Goal: Submit feedback/report problem: Submit feedback/report problem

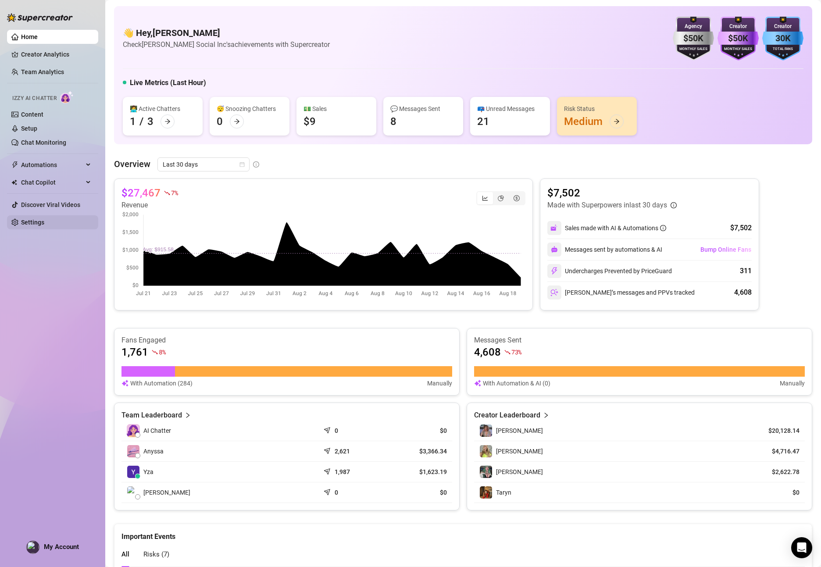
click at [44, 223] on link "Settings" at bounding box center [32, 222] width 23 height 7
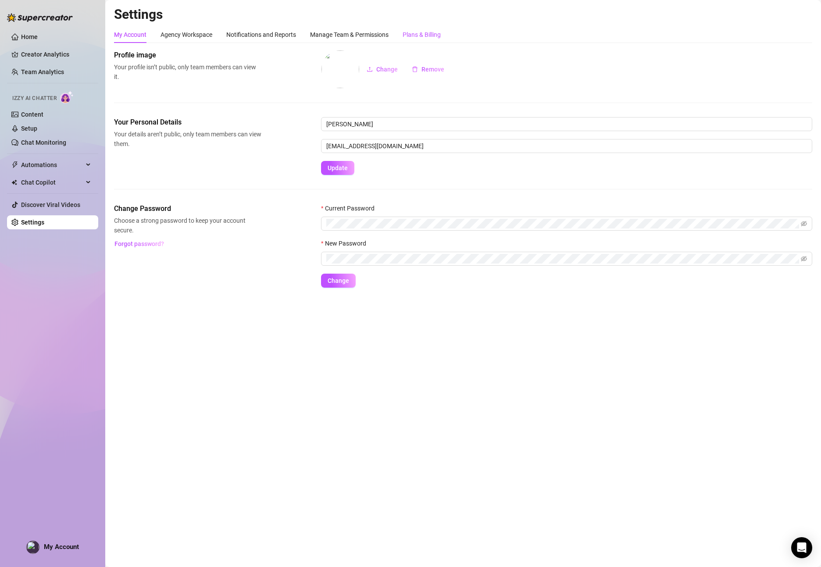
click at [423, 37] on div "Plans & Billing" at bounding box center [421, 35] width 38 height 10
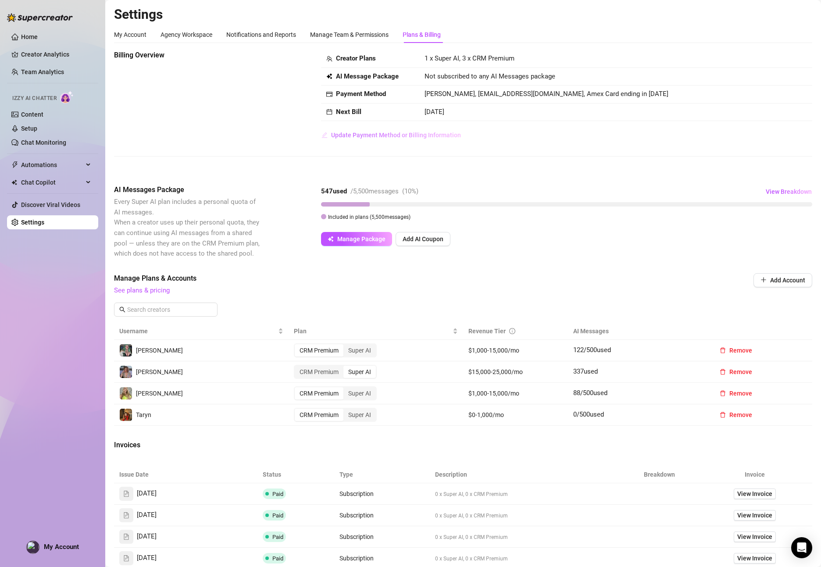
click at [374, 136] on span "Update Payment Method or Billing Information" at bounding box center [396, 134] width 130 height 7
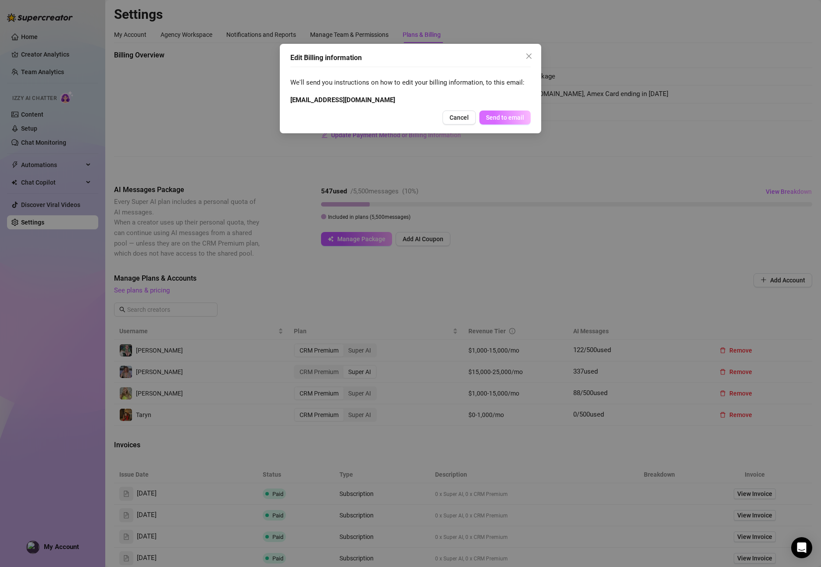
click at [501, 117] on span "Send to email" at bounding box center [505, 117] width 38 height 7
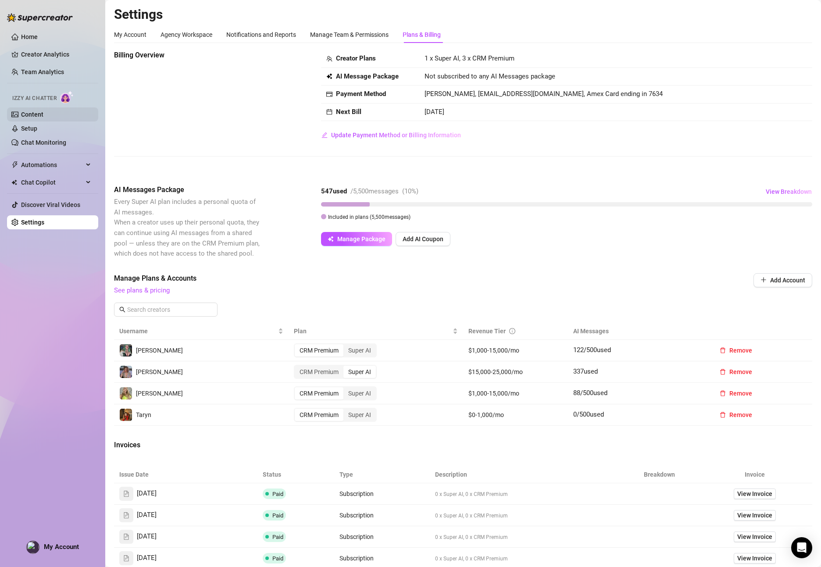
click at [22, 111] on link "Content" at bounding box center [32, 114] width 22 height 7
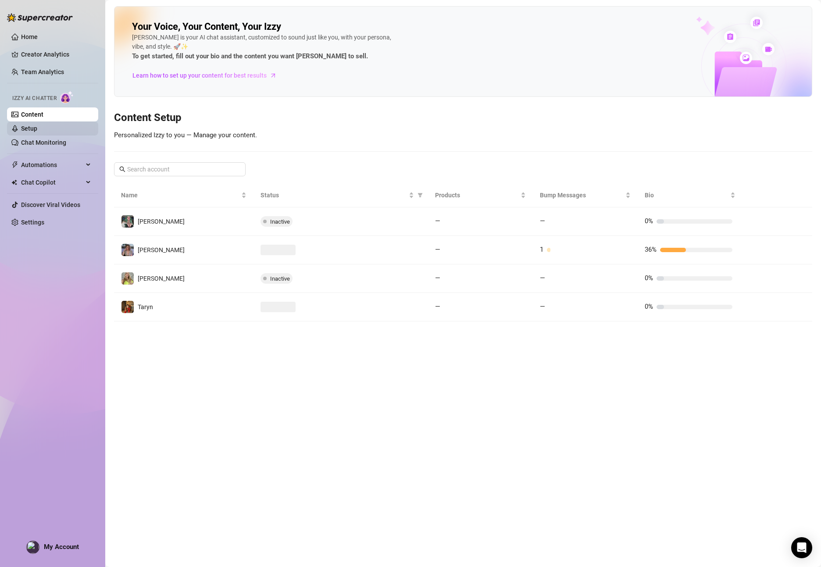
click at [30, 125] on link "Setup" at bounding box center [29, 128] width 16 height 7
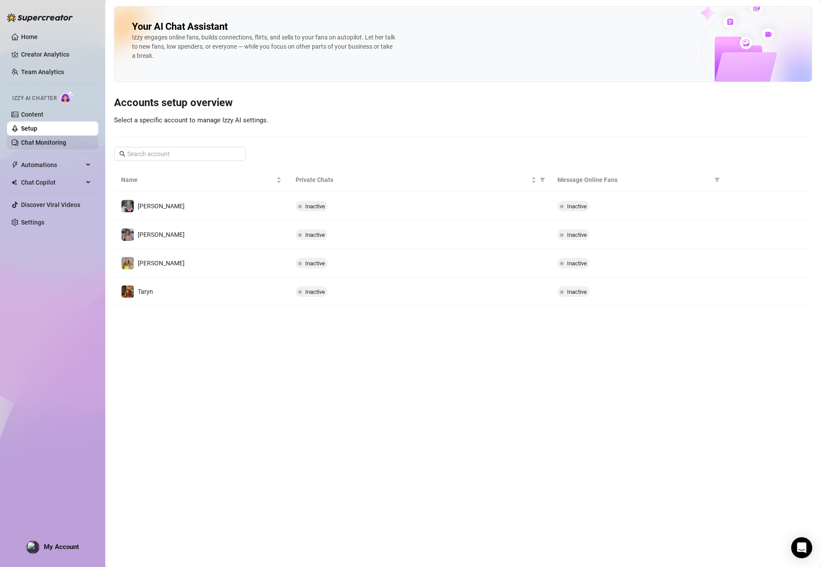
click at [40, 139] on link "Chat Monitoring" at bounding box center [43, 142] width 45 height 7
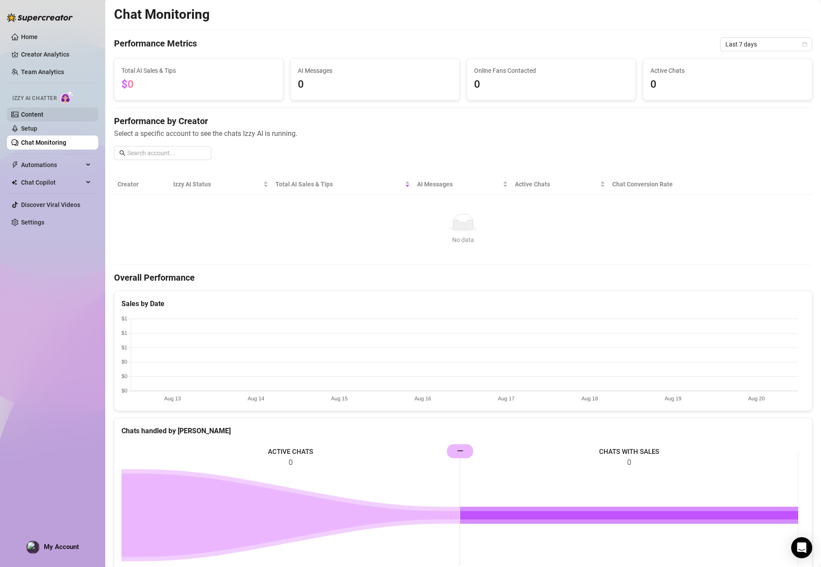
click at [37, 115] on link "Content" at bounding box center [32, 114] width 22 height 7
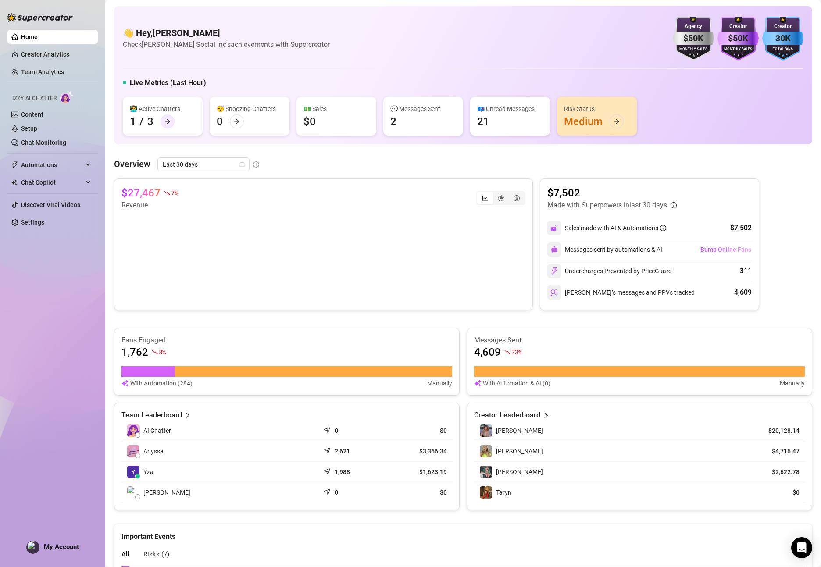
click at [165, 122] on icon "arrow-right" at bounding box center [167, 121] width 6 height 6
click at [613, 110] on div "Risk Status" at bounding box center [597, 109] width 66 height 10
click at [584, 122] on div "Risk Status Medium" at bounding box center [597, 116] width 80 height 39
click at [617, 125] on div at bounding box center [616, 121] width 14 height 14
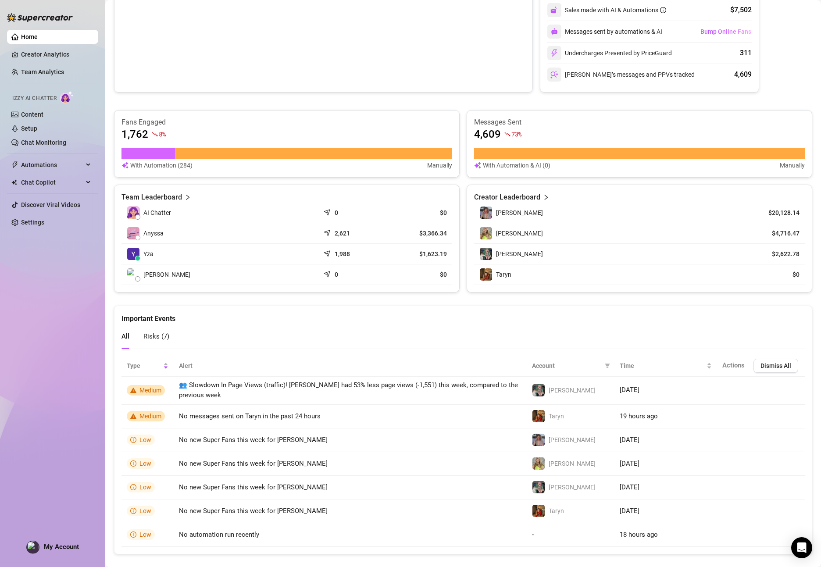
scroll to position [231, 0]
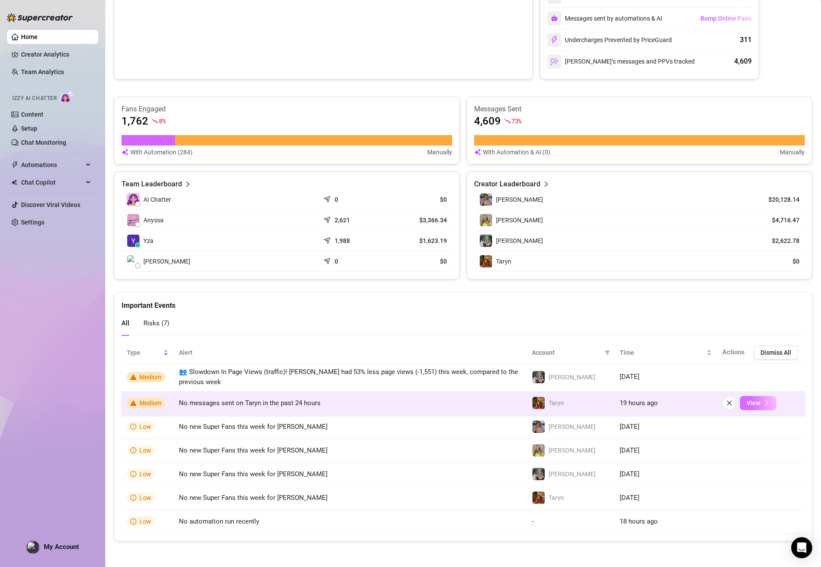
click at [748, 402] on span "View" at bounding box center [753, 402] width 14 height 7
drag, startPoint x: 331, startPoint y: 405, endPoint x: 163, endPoint y: 401, distance: 167.9
click at [163, 401] on tr "Medium No messages sent on Taryn in the past 24 hours Taryn 19 hours ago View" at bounding box center [462, 403] width 683 height 24
click at [297, 403] on span "No messages sent on Taryn in the past 24 hours" at bounding box center [250, 403] width 142 height 8
click at [392, 393] on td "No messages sent on Taryn in the past 24 hours" at bounding box center [350, 403] width 353 height 24
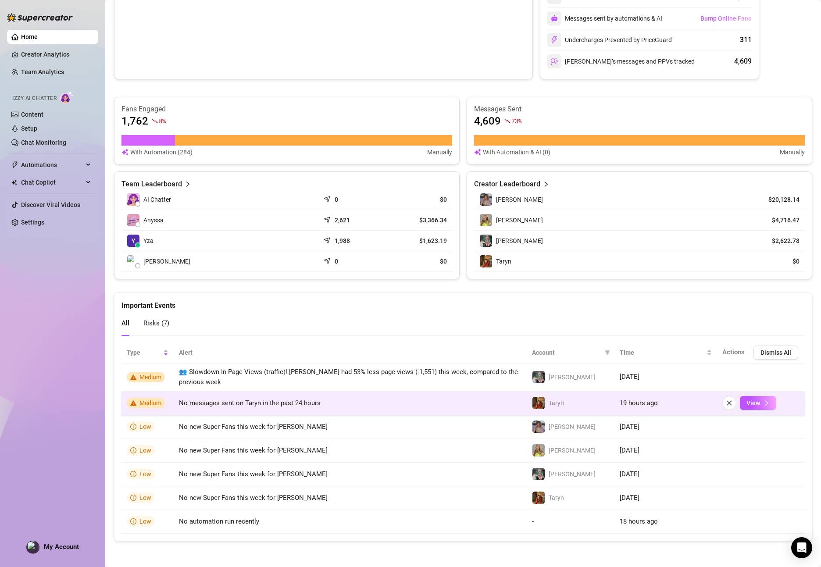
click at [238, 403] on span "No messages sent on Taryn in the past 24 hours" at bounding box center [250, 403] width 142 height 8
click at [228, 404] on span "No messages sent on Taryn in the past 24 hours" at bounding box center [250, 403] width 142 height 8
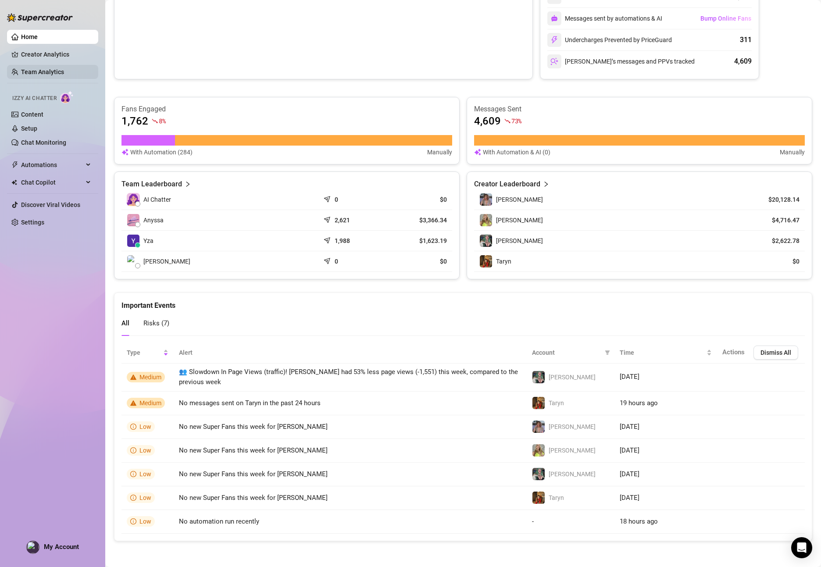
click at [28, 72] on link "Team Analytics" at bounding box center [42, 71] width 43 height 7
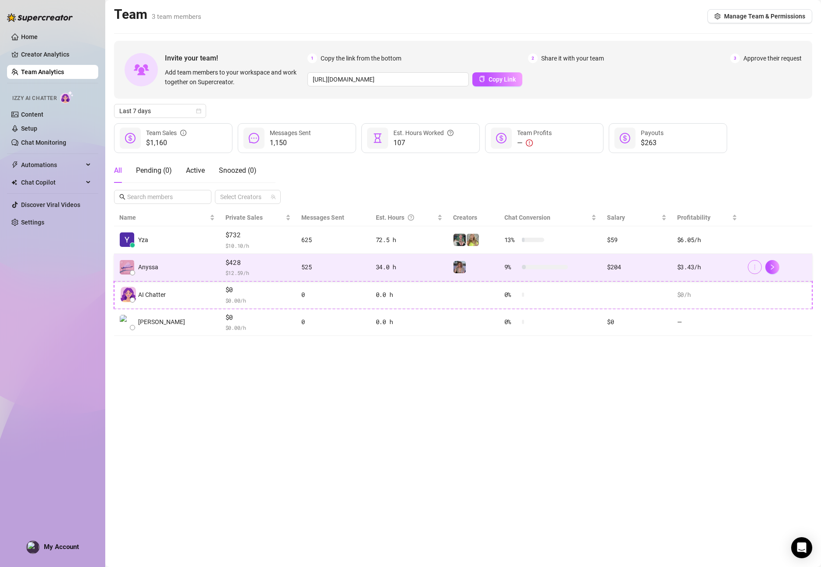
click at [753, 268] on icon "more" at bounding box center [754, 267] width 6 height 6
click at [704, 267] on div "$3.43 /h" at bounding box center [707, 267] width 60 height 10
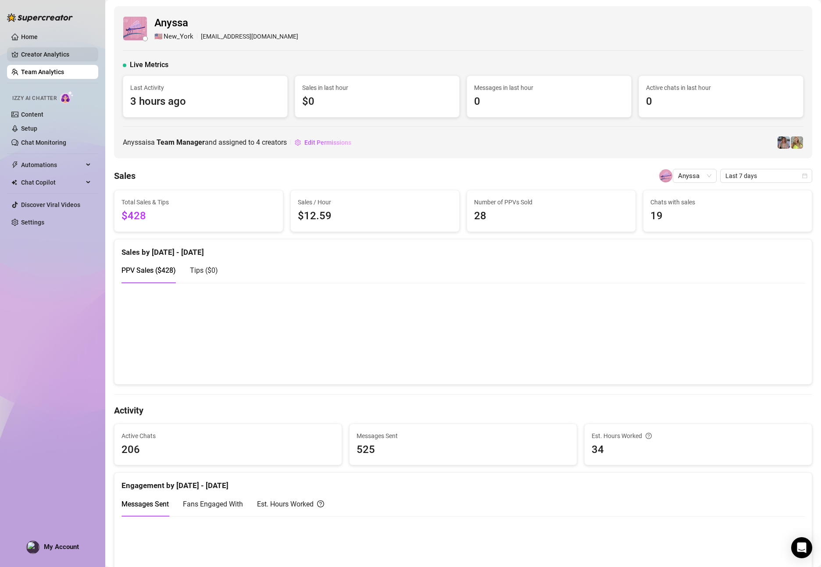
click at [36, 55] on link "Creator Analytics" at bounding box center [56, 54] width 70 height 14
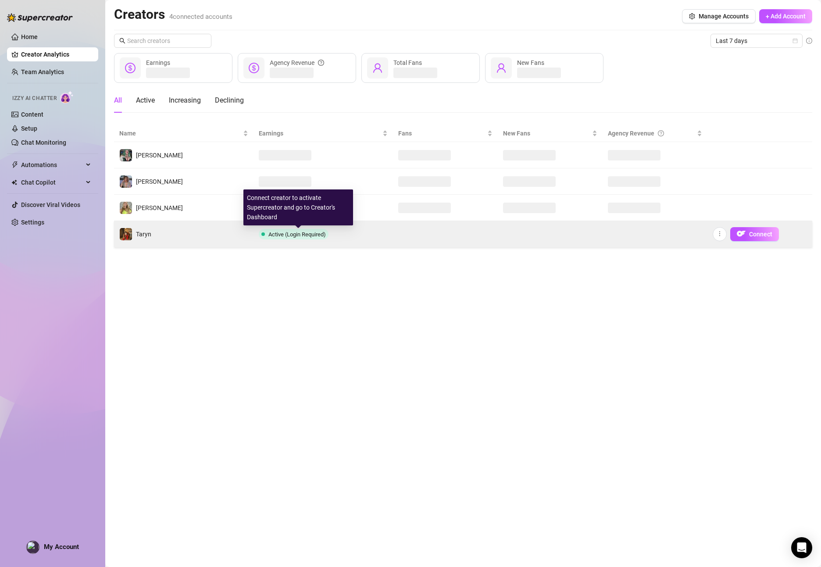
click at [319, 234] on span "Active (Login Required)" at bounding box center [296, 234] width 57 height 7
click at [764, 231] on span "Connect" at bounding box center [760, 234] width 23 height 7
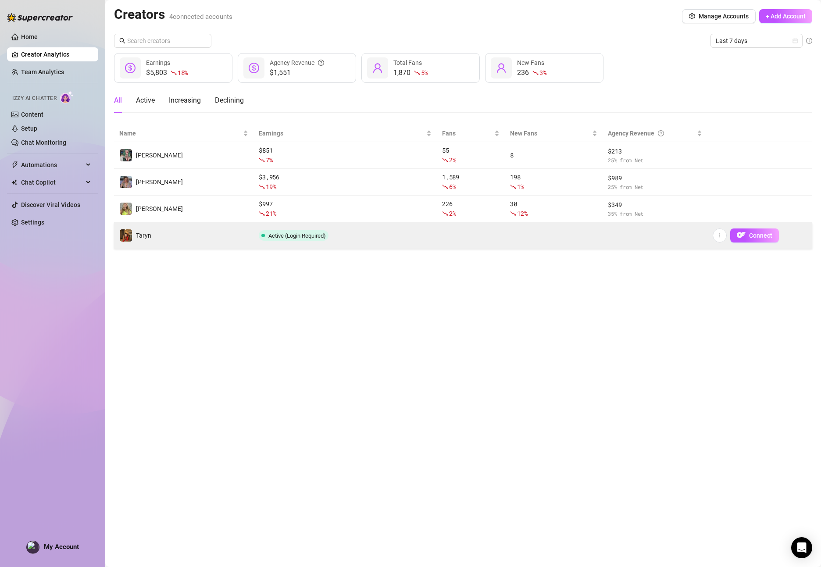
click at [323, 235] on span "Active (Login Required)" at bounding box center [296, 235] width 57 height 7
click at [763, 237] on span "Connect" at bounding box center [760, 235] width 23 height 7
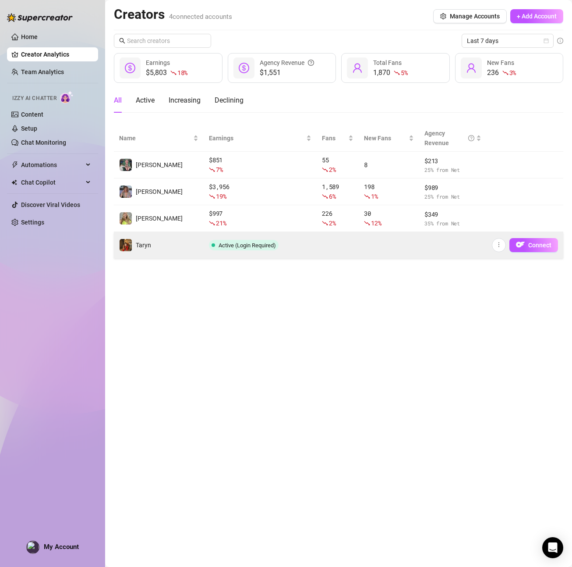
click at [278, 241] on span "Active (Login Required)" at bounding box center [244, 245] width 70 height 11
click at [540, 247] on span "Connect" at bounding box center [540, 245] width 23 height 7
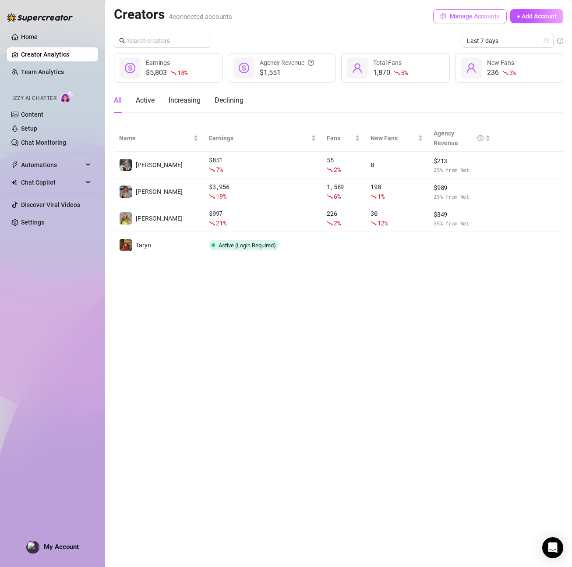
click at [479, 13] on span "Manage Accounts" at bounding box center [475, 16] width 50 height 7
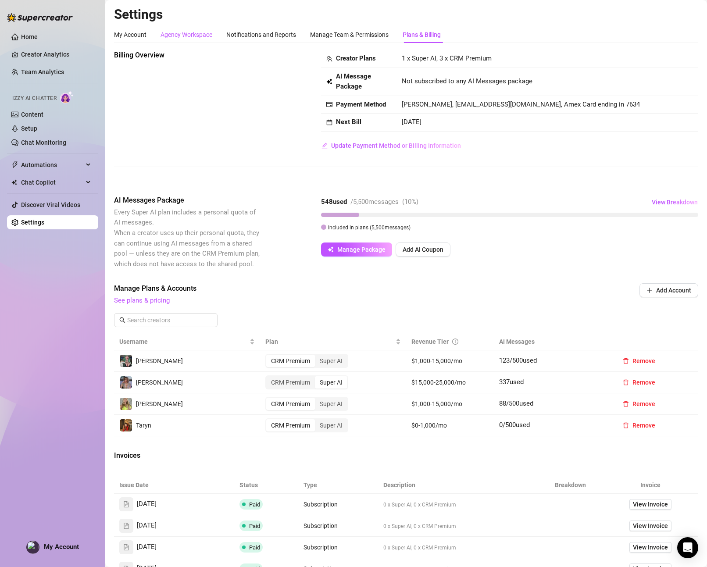
click at [208, 36] on div "Agency Workspace" at bounding box center [186, 35] width 52 height 10
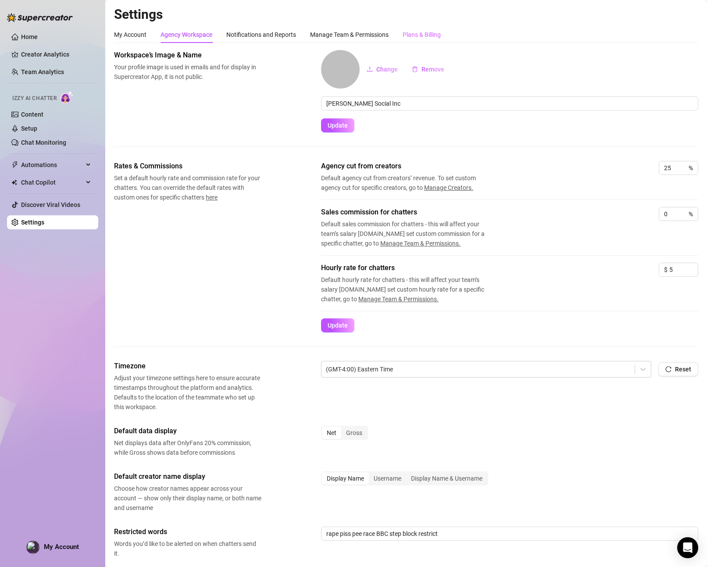
click at [437, 39] on div "Plans & Billing" at bounding box center [421, 34] width 38 height 17
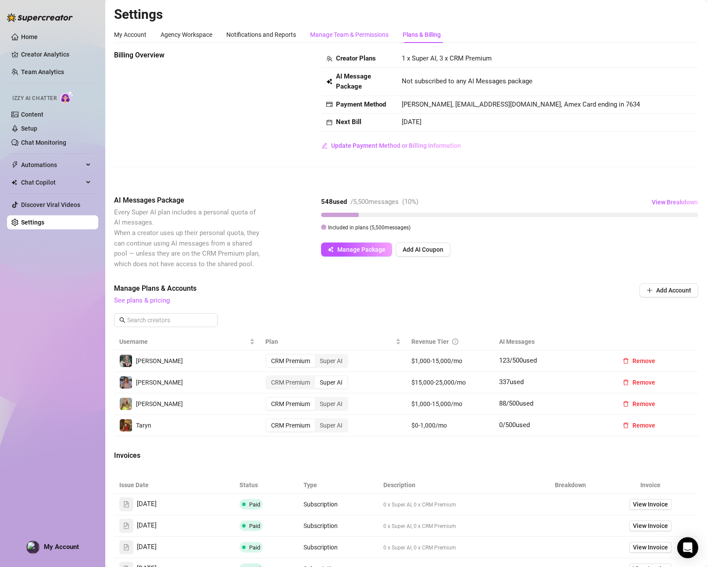
click at [334, 32] on div "Manage Team & Permissions" at bounding box center [349, 35] width 78 height 10
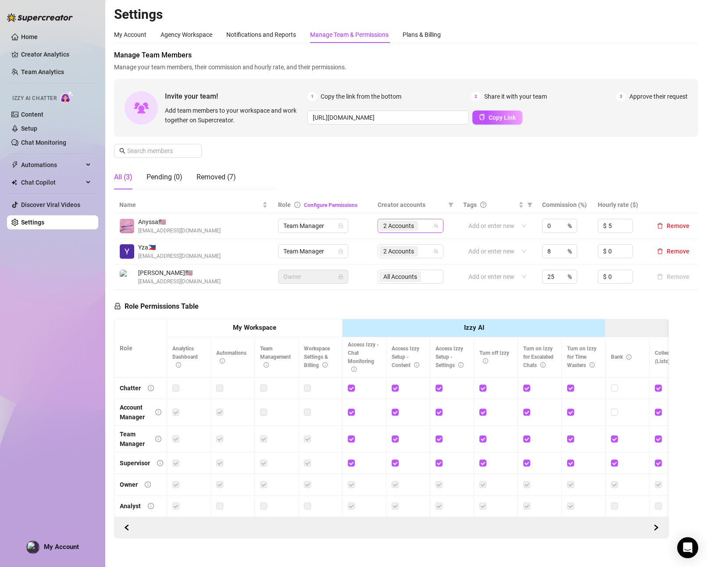
click at [416, 232] on div "2 Accounts" at bounding box center [399, 226] width 40 height 12
click at [388, 304] on div "Taryn" at bounding box center [420, 303] width 87 height 11
click at [391, 303] on span "Select tree node" at bounding box center [392, 302] width 7 height 7
click at [393, 289] on span "Select tree node" at bounding box center [392, 290] width 7 height 7
click at [394, 290] on span "Select tree node" at bounding box center [392, 290] width 7 height 7
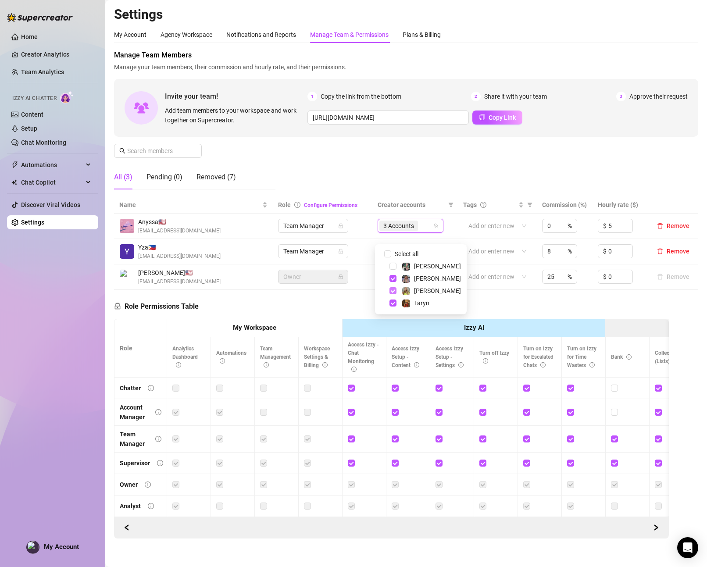
click at [394, 290] on span "Select tree node" at bounding box center [392, 290] width 7 height 7
click at [543, 170] on div "Manage Team Members Manage your team members, their commission and hourly rate,…" at bounding box center [406, 123] width 584 height 146
click at [265, 188] on div "All (3) Pending (0) Removed (7)" at bounding box center [194, 177] width 161 height 25
click at [391, 231] on span "2 Accounts" at bounding box center [398, 226] width 31 height 10
click at [409, 185] on div "Manage Team Members Manage your team members, their commission and hourly rate,…" at bounding box center [406, 123] width 584 height 146
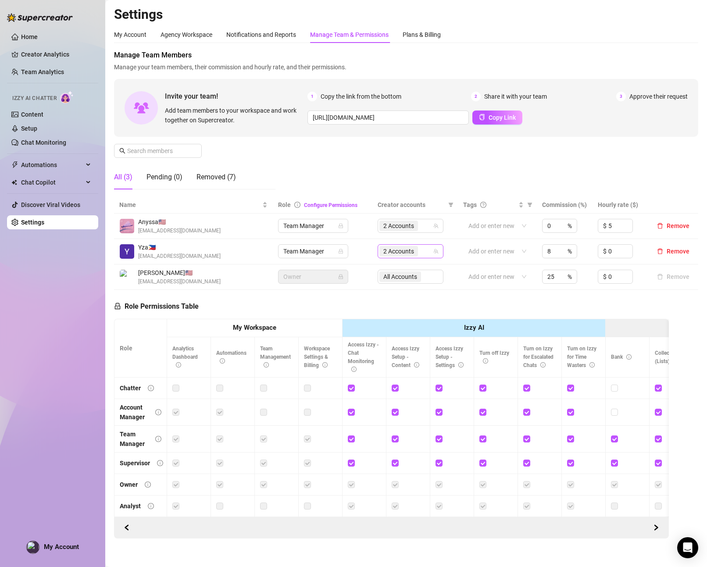
click at [397, 256] on span "2 Accounts" at bounding box center [398, 251] width 31 height 10
click at [444, 147] on div "Manage Team Members Manage your team members, their commission and hourly rate,…" at bounding box center [406, 123] width 584 height 146
click at [288, 157] on div "Manage Team Members Manage your team members, their commission and hourly rate,…" at bounding box center [406, 123] width 584 height 146
click at [176, 177] on div "Pending (0)" at bounding box center [164, 177] width 36 height 11
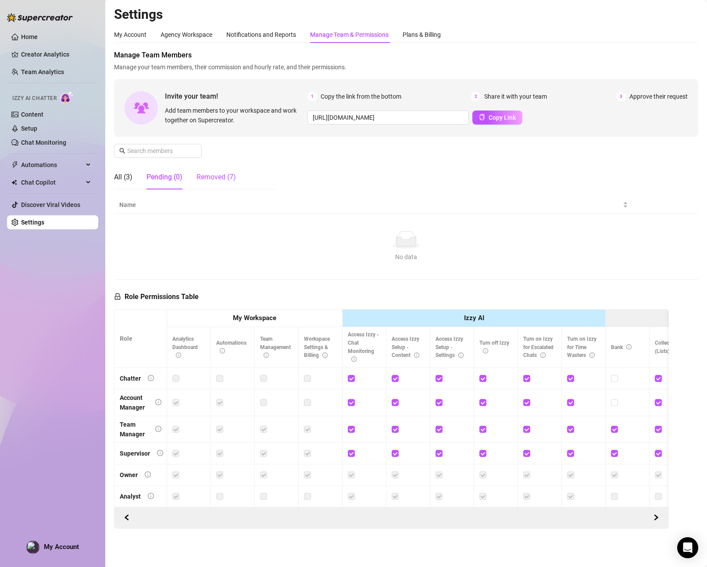
click at [217, 178] on div "Removed (7)" at bounding box center [215, 177] width 39 height 11
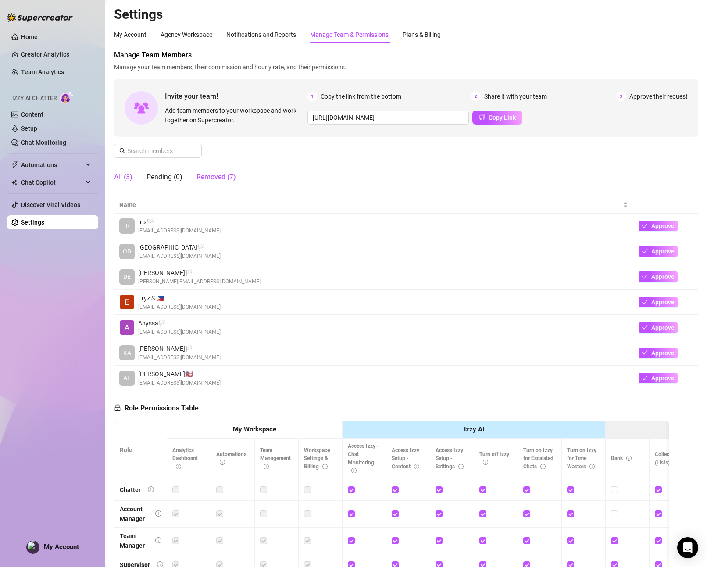
click at [128, 174] on div "All (3)" at bounding box center [123, 177] width 18 height 11
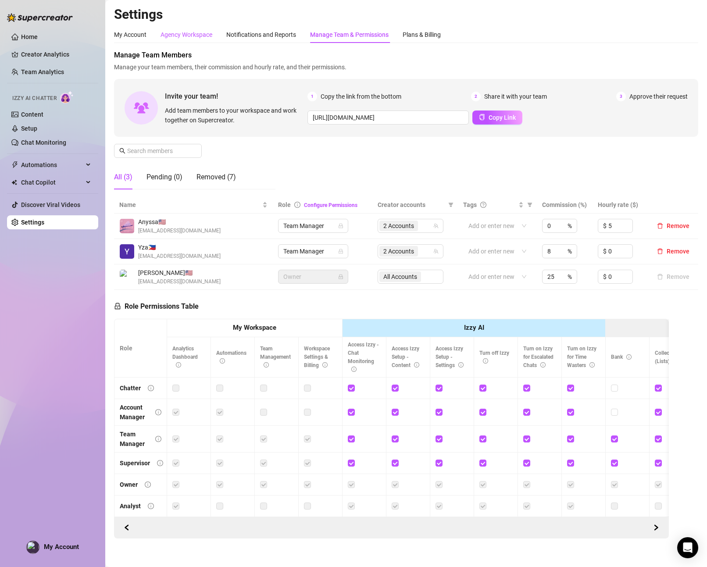
click at [187, 37] on div "Agency Workspace" at bounding box center [186, 35] width 52 height 10
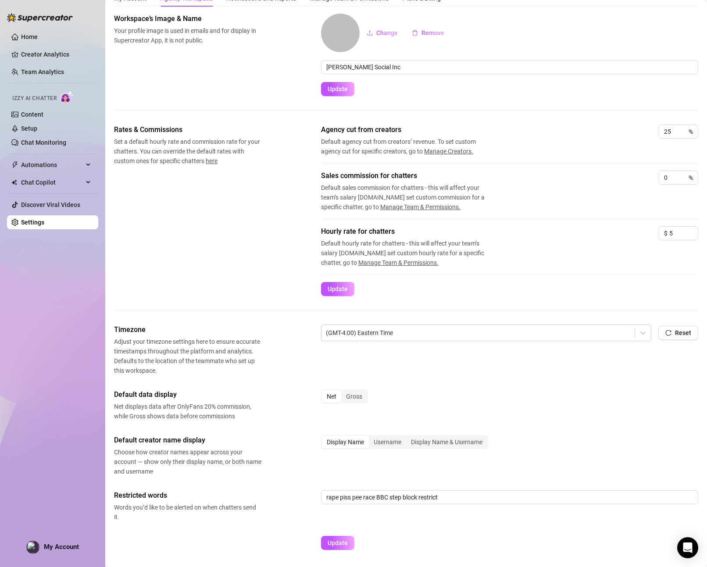
scroll to position [64, 0]
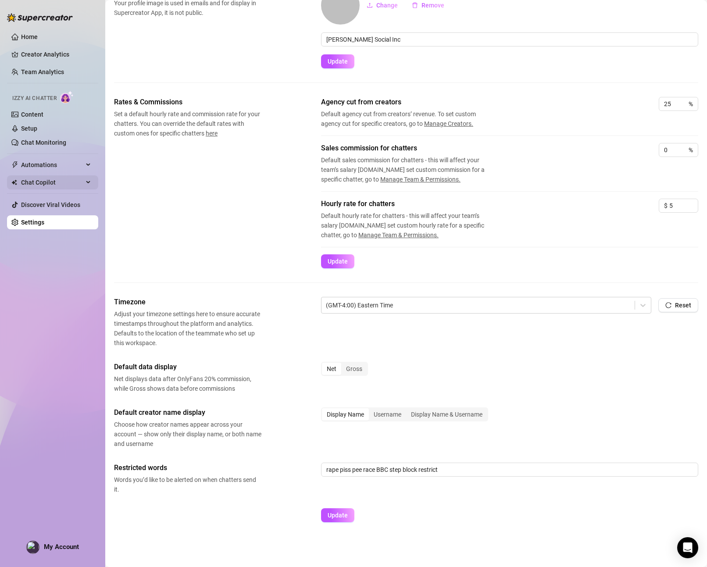
click at [57, 180] on span "Chat Copilot" at bounding box center [52, 182] width 62 height 14
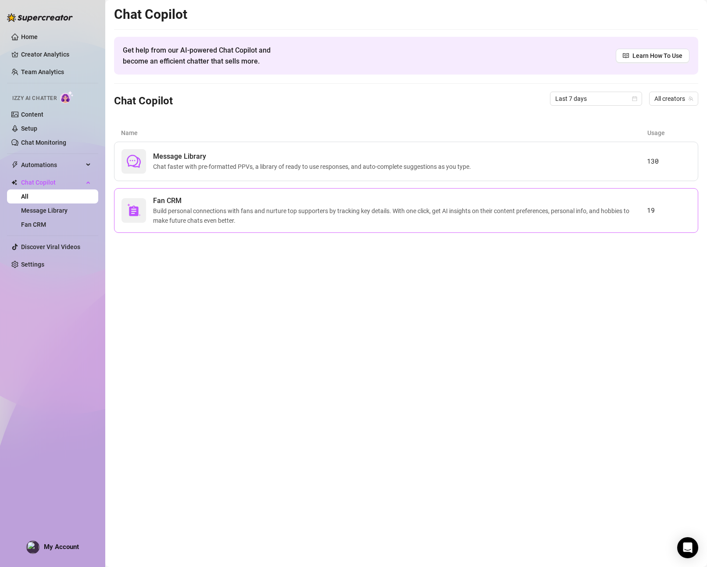
click at [187, 202] on span "Fan CRM" at bounding box center [400, 200] width 494 height 11
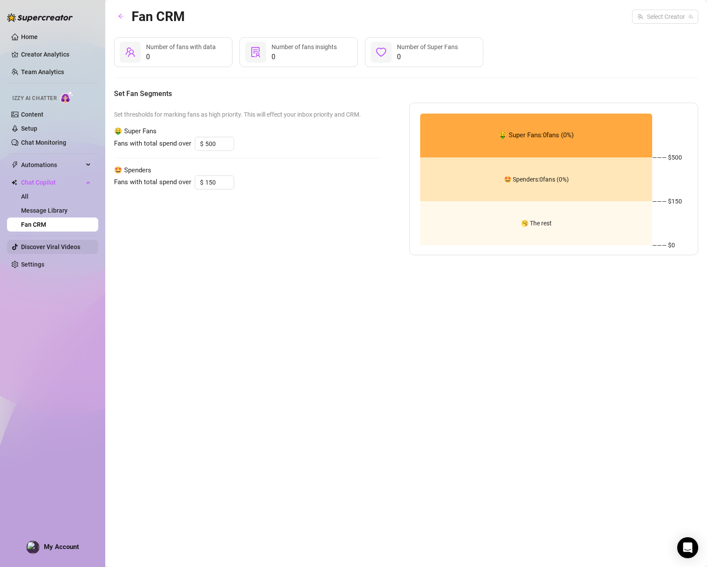
click at [59, 247] on link "Discover Viral Videos" at bounding box center [50, 246] width 59 height 7
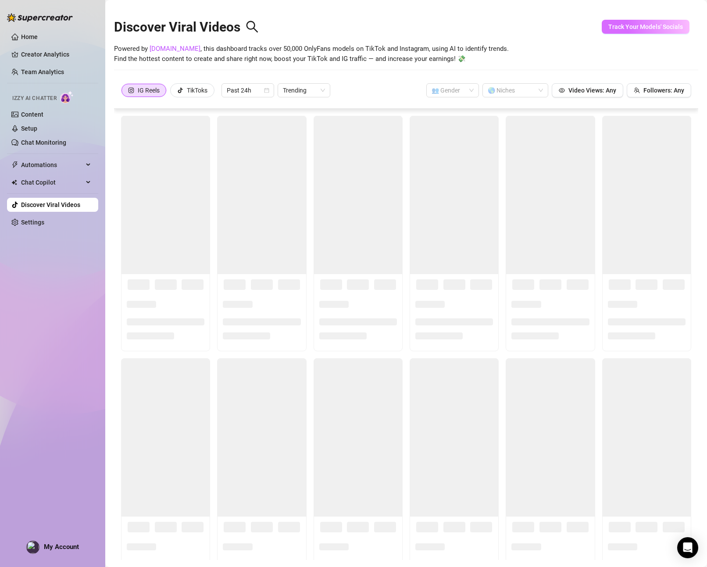
click at [635, 30] on span "Track Your Models' Socials" at bounding box center [645, 26] width 75 height 7
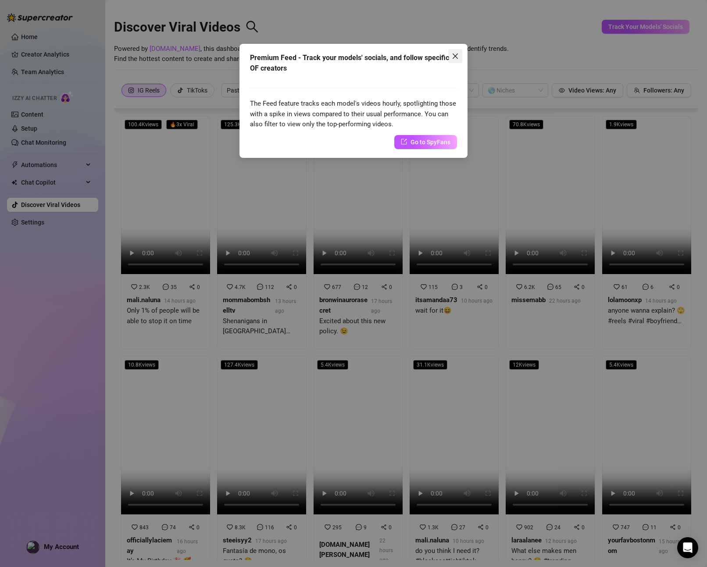
click at [458, 55] on span "Close" at bounding box center [455, 56] width 14 height 7
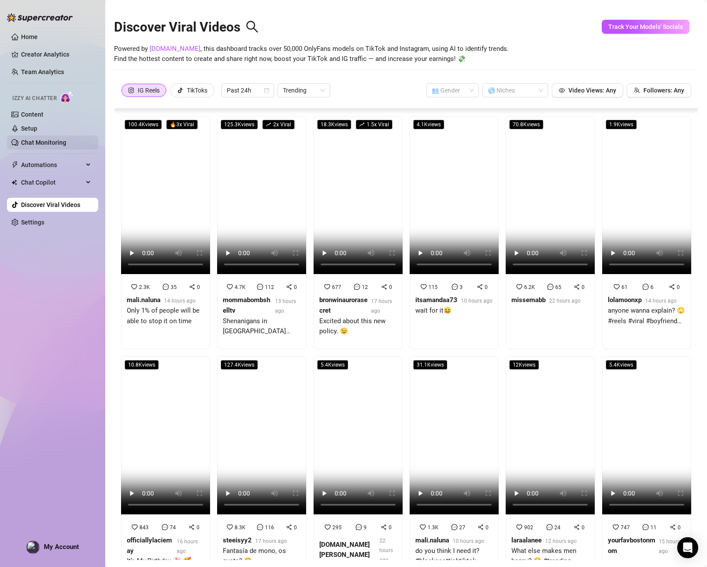
click at [46, 145] on link "Chat Monitoring" at bounding box center [43, 142] width 45 height 7
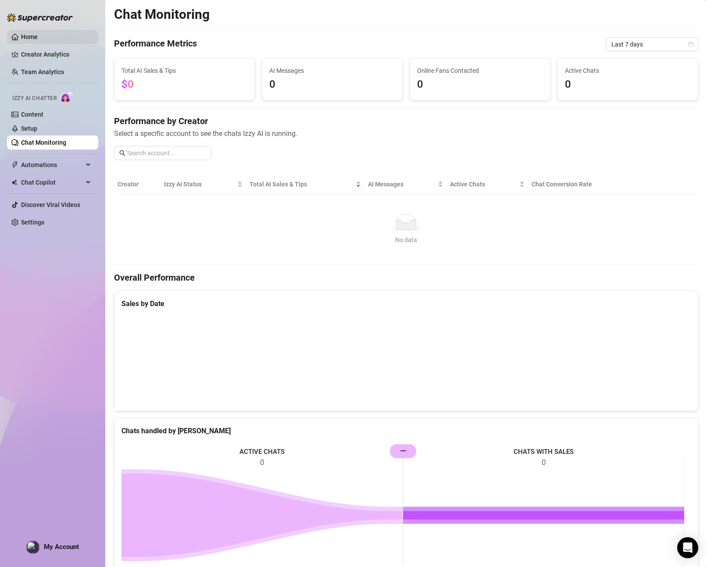
click at [38, 36] on link "Home" at bounding box center [29, 36] width 17 height 7
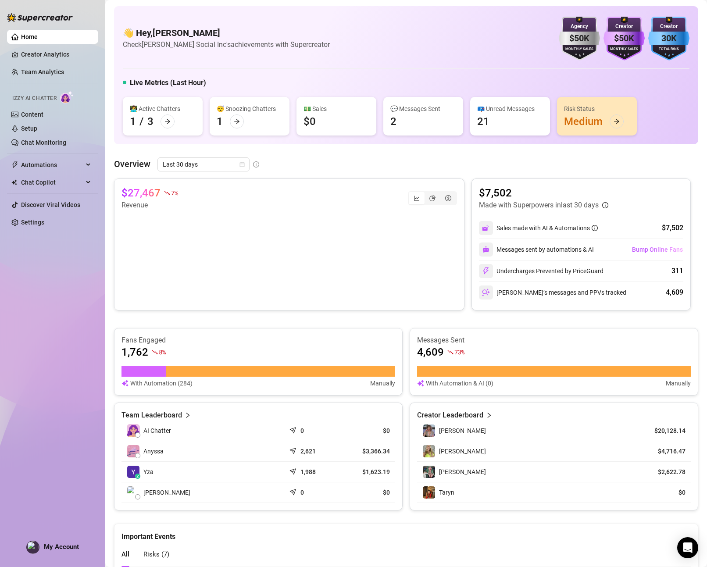
scroll to position [231, 0]
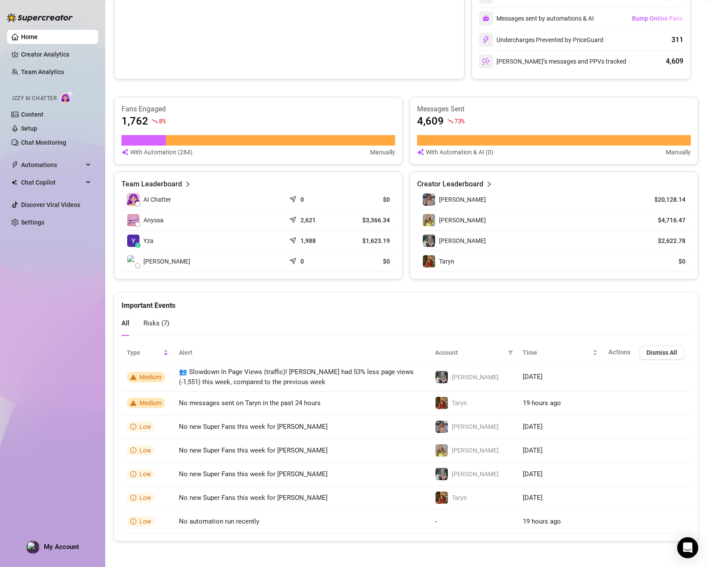
click at [582, 261] on div "Taryn" at bounding box center [528, 261] width 213 height 13
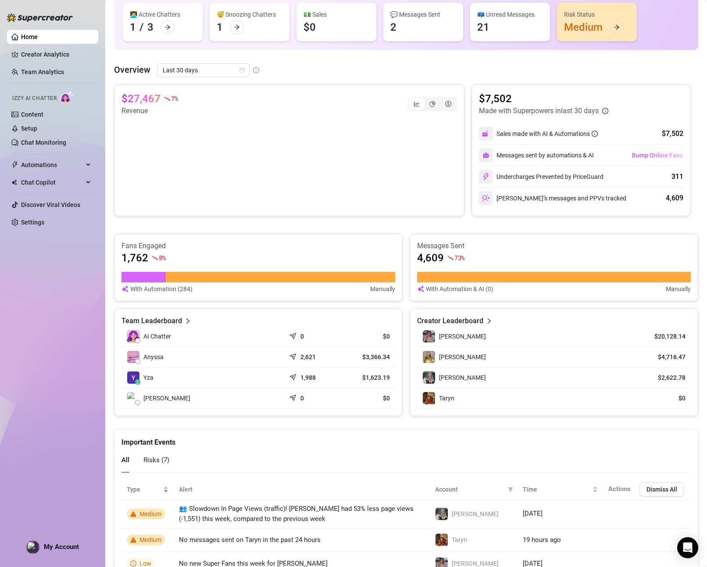
scroll to position [0, 0]
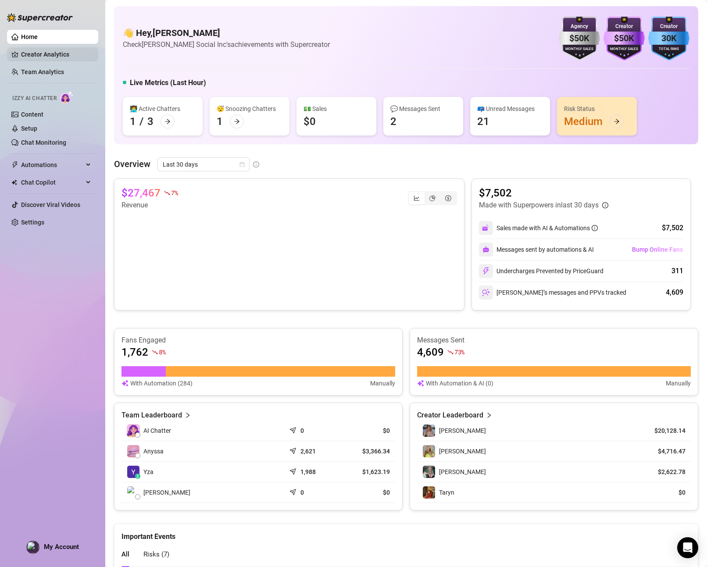
click at [47, 57] on link "Creator Analytics" at bounding box center [56, 54] width 70 height 14
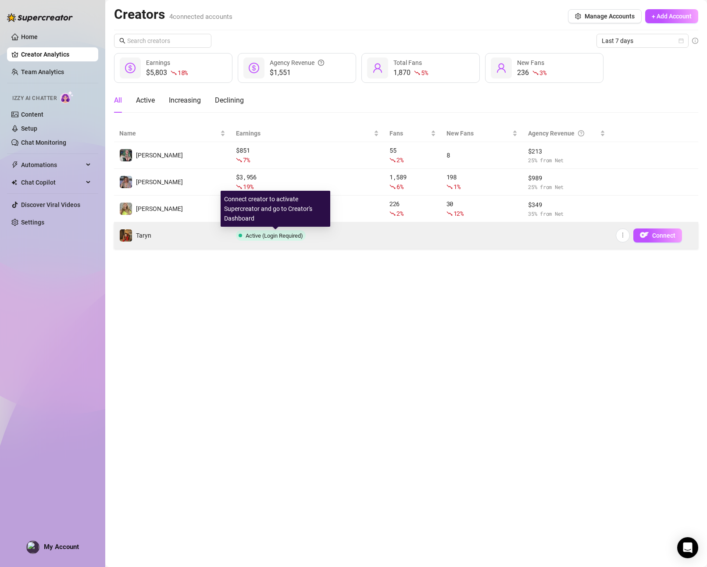
click at [283, 238] on span "Active (Login Required)" at bounding box center [273, 235] width 57 height 7
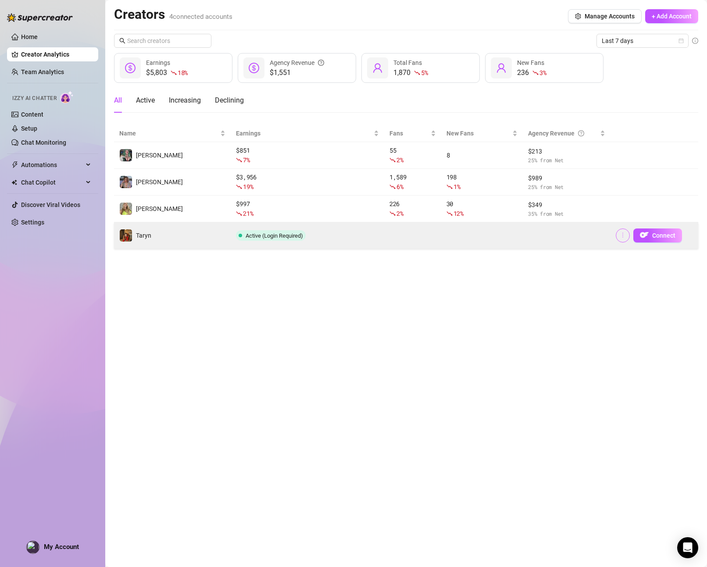
click at [623, 235] on icon "more" at bounding box center [622, 235] width 6 height 6
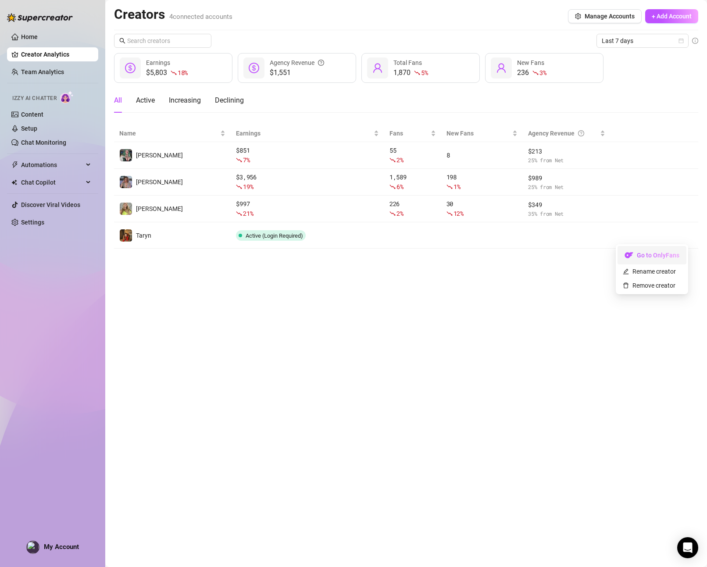
click at [631, 254] on link "Go to OnlyFans" at bounding box center [651, 257] width 69 height 7
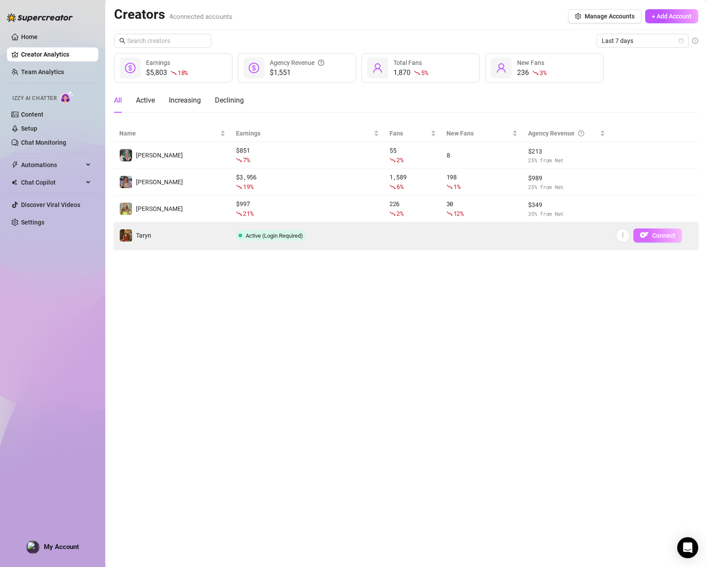
click at [650, 235] on button "Connect" at bounding box center [657, 235] width 49 height 14
click at [626, 234] on button "button" at bounding box center [622, 235] width 14 height 14
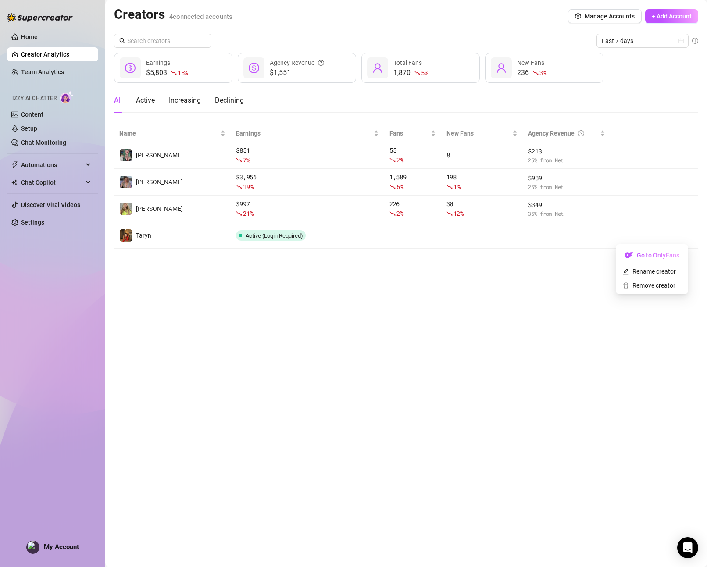
click at [663, 313] on main "Creators 4 connected accounts Manage Accounts + Add Account Last 7 days $5,803 …" at bounding box center [405, 283] width 601 height 567
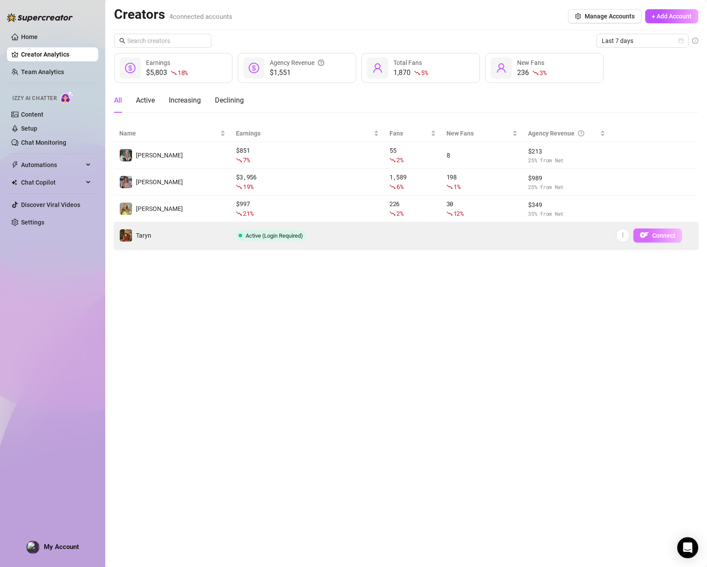
click at [675, 233] on button "Connect" at bounding box center [657, 235] width 49 height 14
click at [667, 235] on span "Connect" at bounding box center [663, 235] width 23 height 7
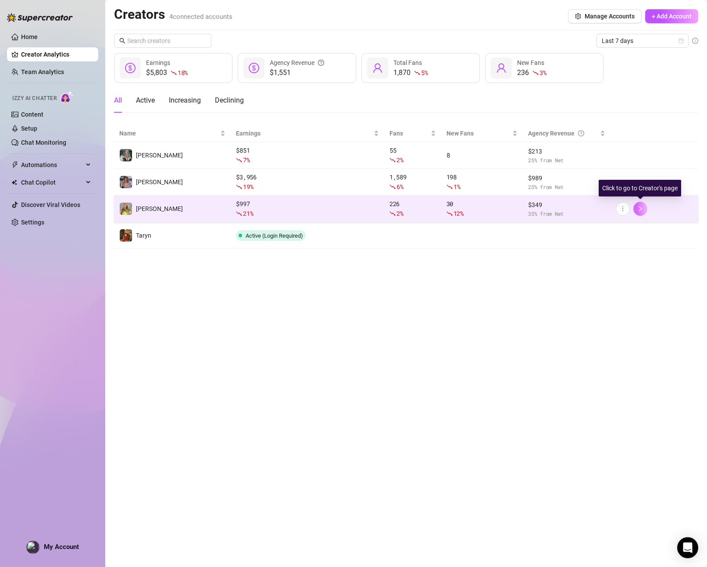
click at [636, 208] on button "button" at bounding box center [640, 209] width 14 height 14
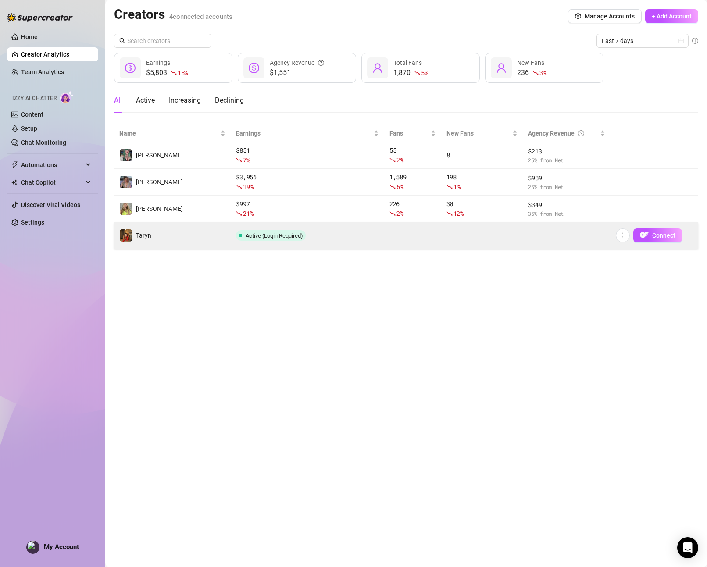
click at [263, 235] on span "Active (Login Required)" at bounding box center [273, 235] width 57 height 7
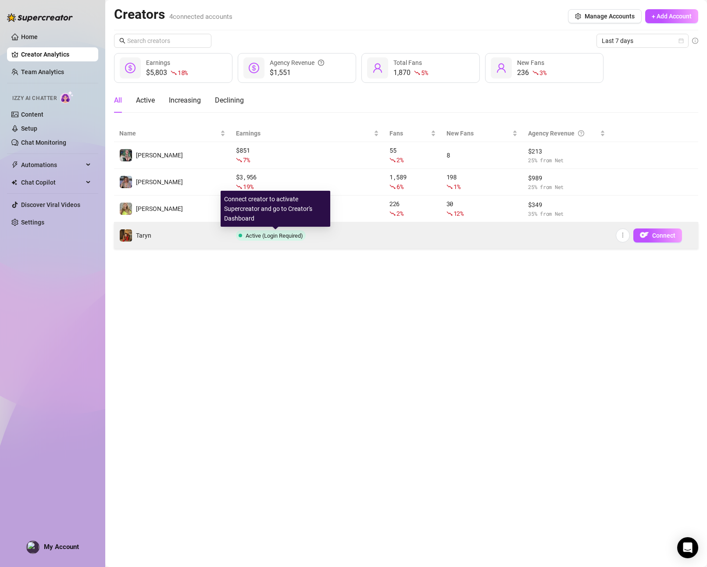
click at [258, 235] on span "Active (Login Required)" at bounding box center [273, 235] width 57 height 7
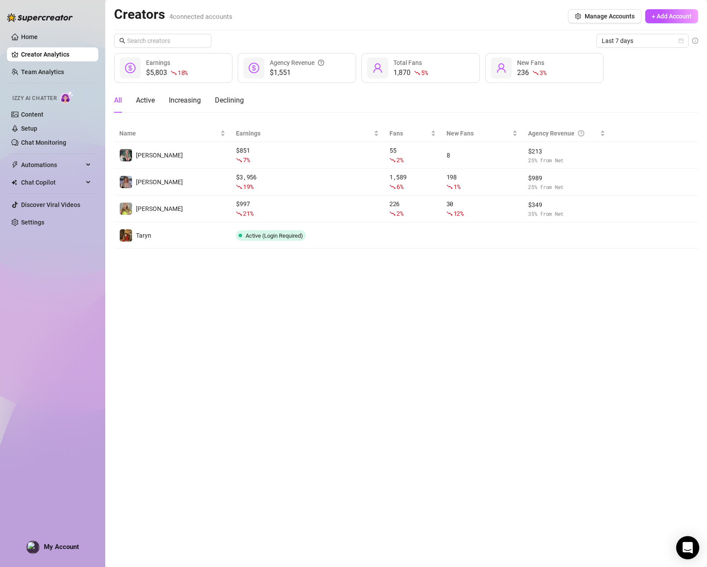
click at [690, 551] on icon "Open Intercom Messenger" at bounding box center [687, 547] width 10 height 11
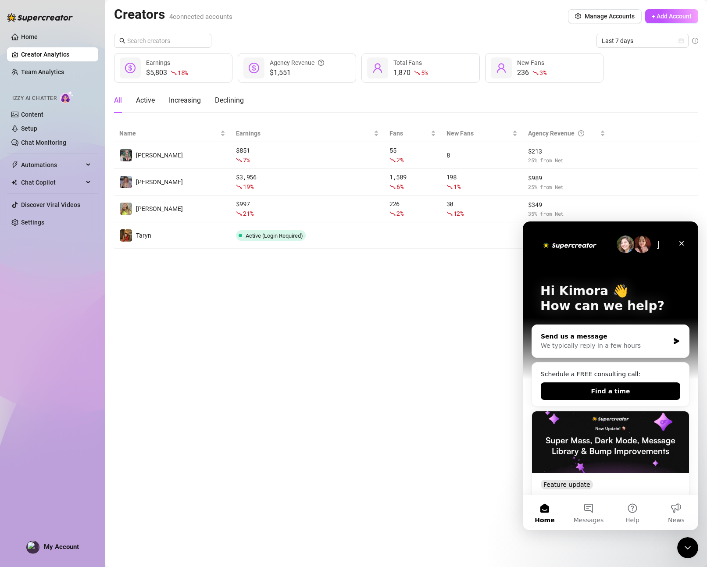
click at [622, 343] on div "We typically reply in a few hours" at bounding box center [604, 345] width 128 height 9
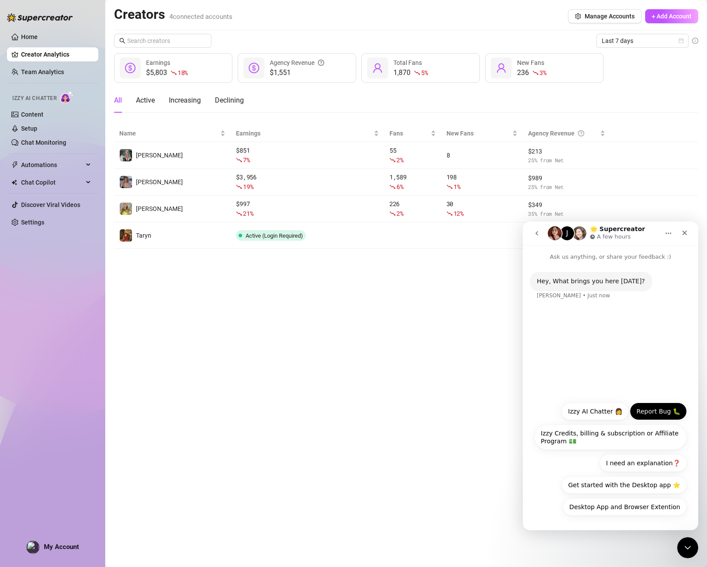
click at [671, 415] on button "Report Bug 🐛" at bounding box center [657, 411] width 57 height 18
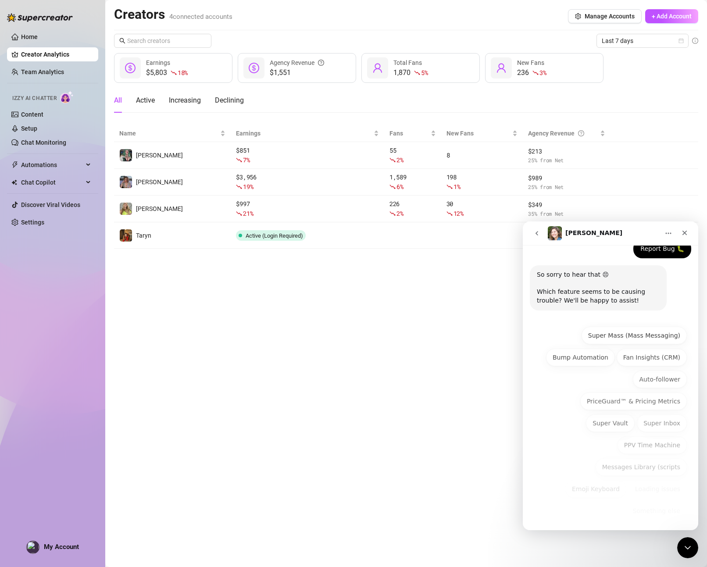
scroll to position [62, 0]
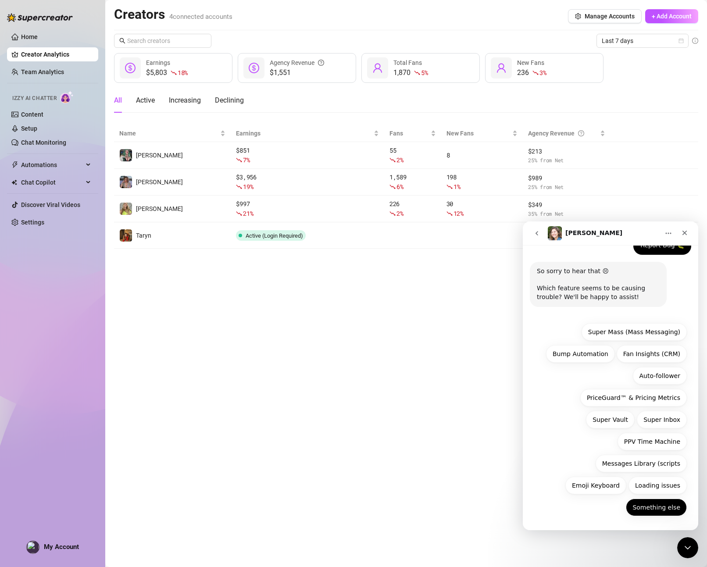
click at [672, 508] on button "Something else" at bounding box center [655, 507] width 61 height 18
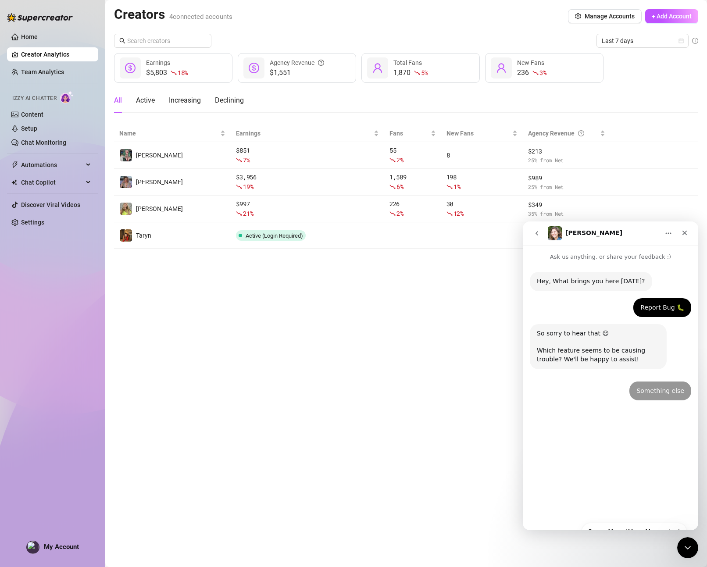
scroll to position [0, 0]
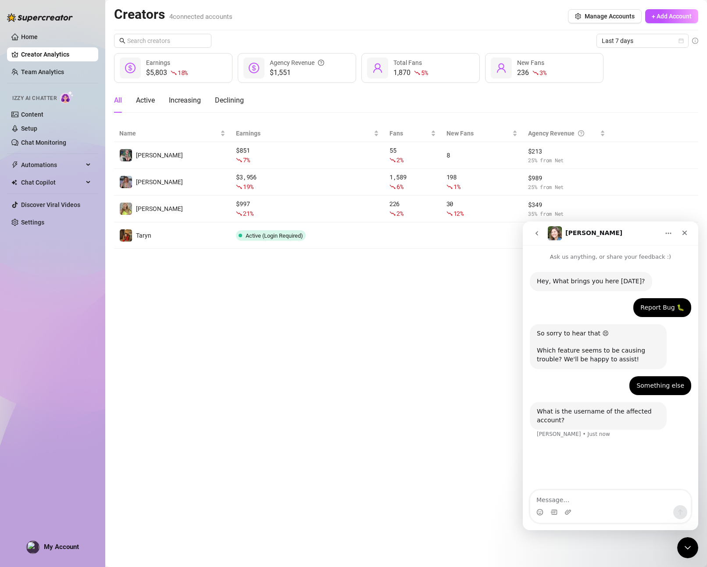
click at [608, 503] on textarea "Message…" at bounding box center [610, 497] width 160 height 15
click at [280, 258] on main "Creators 4 connected accounts Manage Accounts + Add Account Last 7 days $5,803 …" at bounding box center [405, 283] width 601 height 567
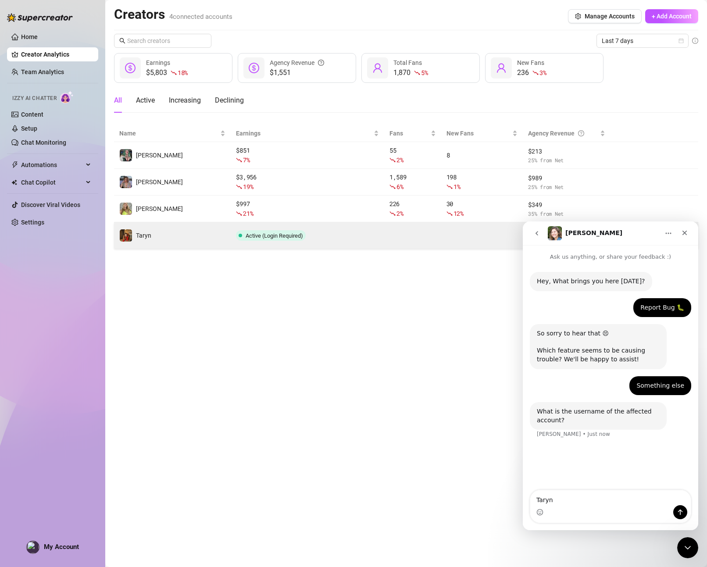
click at [156, 239] on td "Taryn" at bounding box center [172, 235] width 117 height 26
click at [140, 236] on span "Taryn" at bounding box center [143, 235] width 15 height 7
click at [124, 232] on img at bounding box center [126, 235] width 12 height 12
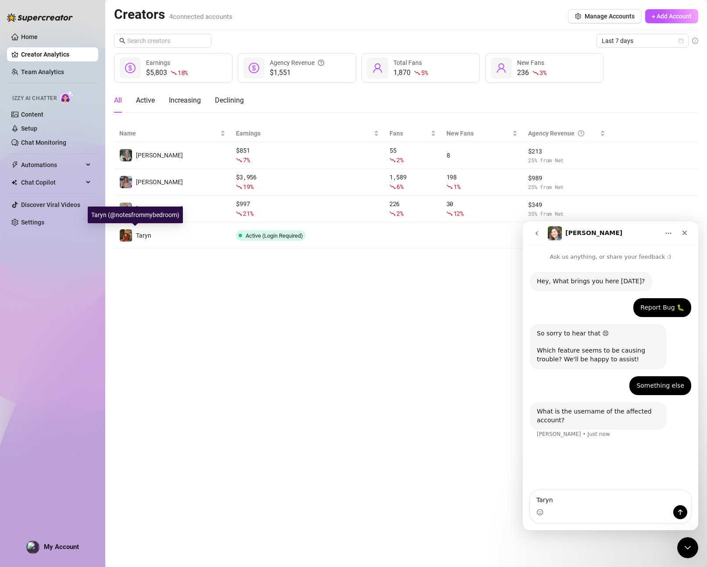
click at [118, 215] on div "Taryn (@notesfrommybedroom)" at bounding box center [135, 214] width 95 height 17
copy div "Taryn (@notesfrommybedroom)"
click at [572, 515] on div "Intercom messenger" at bounding box center [610, 512] width 160 height 14
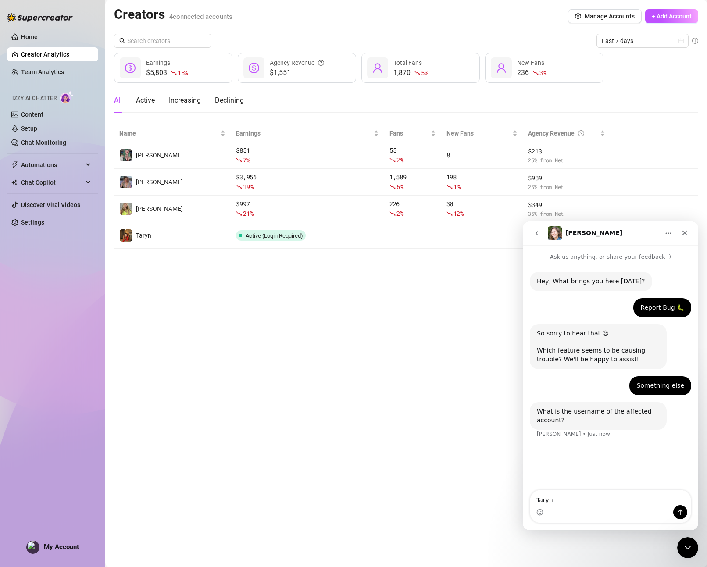
click at [572, 515] on div "Intercom messenger" at bounding box center [610, 512] width 160 height 14
click at [570, 507] on div "Intercom messenger" at bounding box center [610, 512] width 160 height 14
click at [563, 500] on textarea "Taryn" at bounding box center [610, 497] width 160 height 15
paste textarea "(@notesfrommybedroom)"
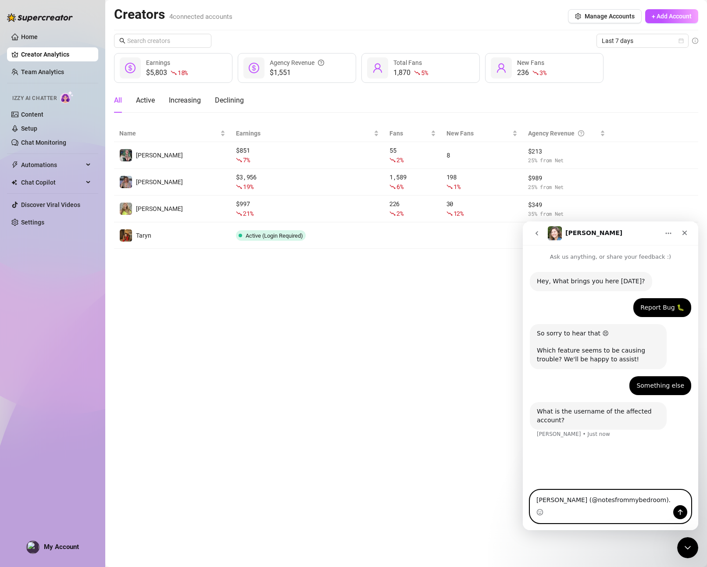
type textarea "Taryn (@notesfrommybedroom)"
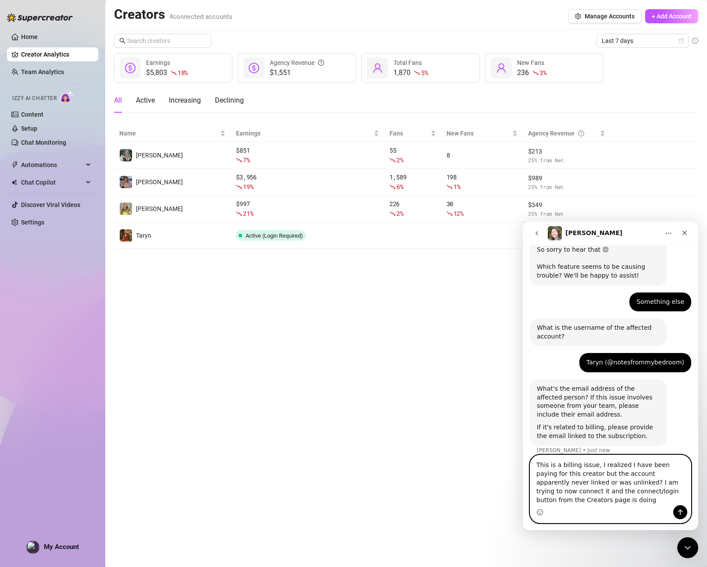
scroll to position [92, 0]
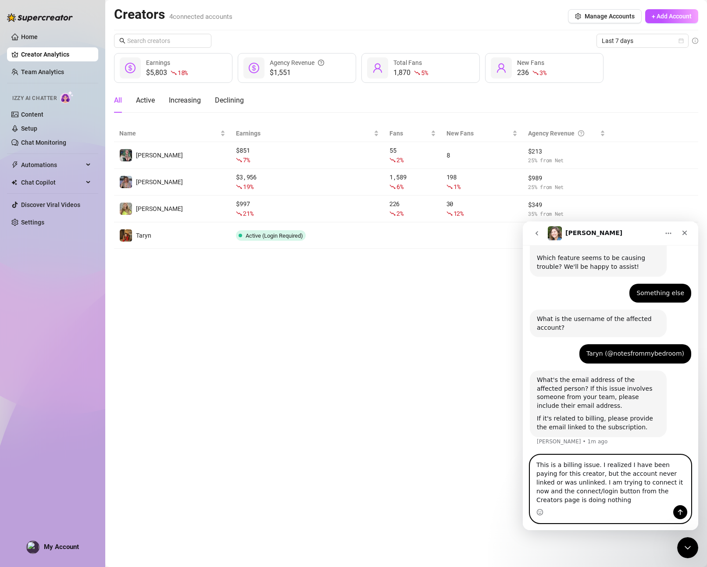
click at [627, 502] on textarea "This is a billing issue. I realized I have been paying for this creator, but th…" at bounding box center [610, 480] width 160 height 50
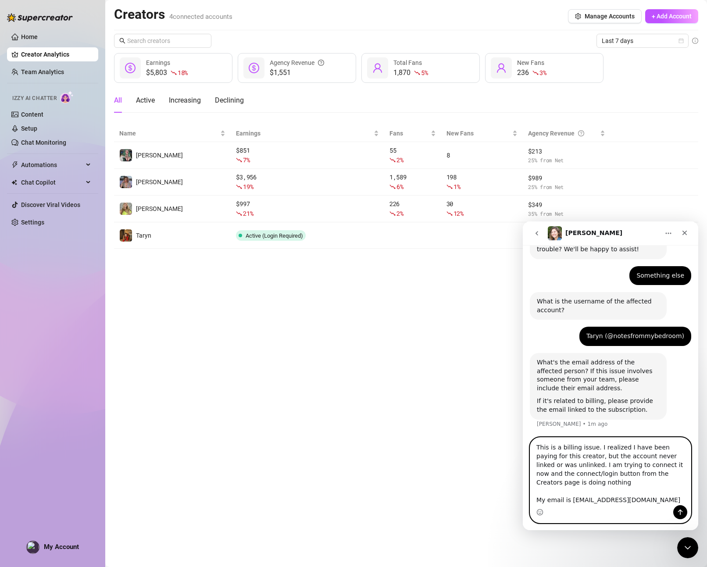
type textarea "This is a billing issue. I realized I have been paying for this creator, but th…"
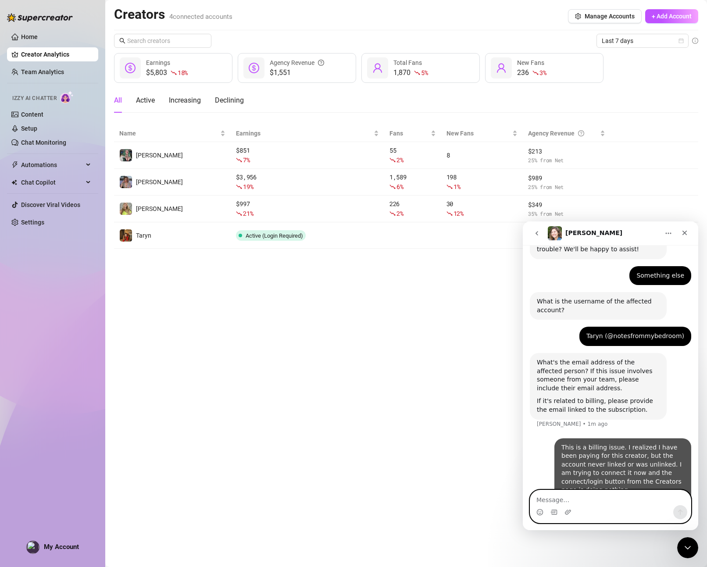
scroll to position [139, 0]
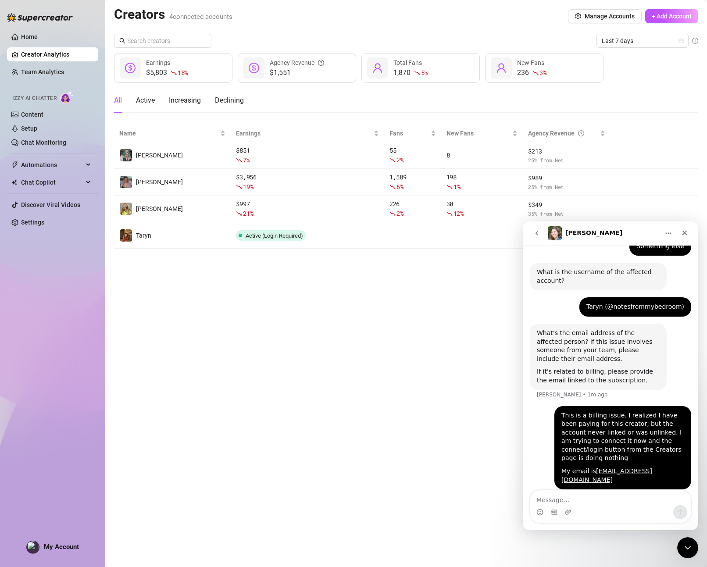
click at [341, 432] on main "Creators 4 connected accounts Manage Accounts + Add Account Last 7 days $5,803 …" at bounding box center [405, 283] width 601 height 567
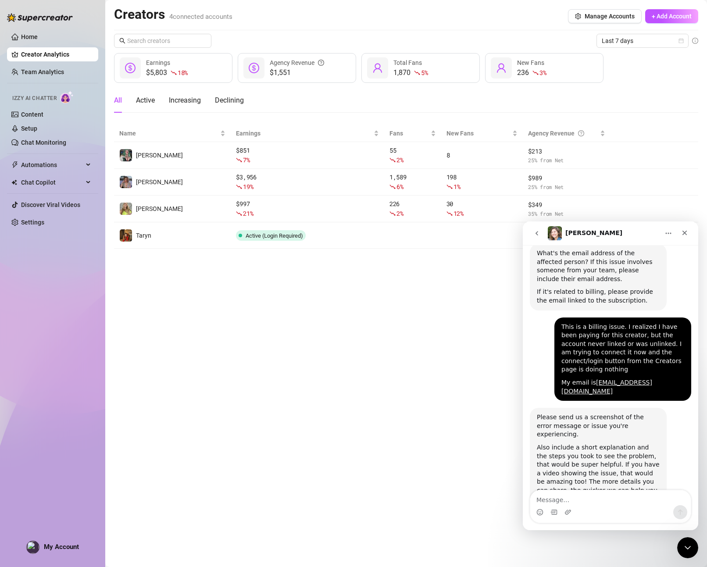
scroll to position [230, 0]
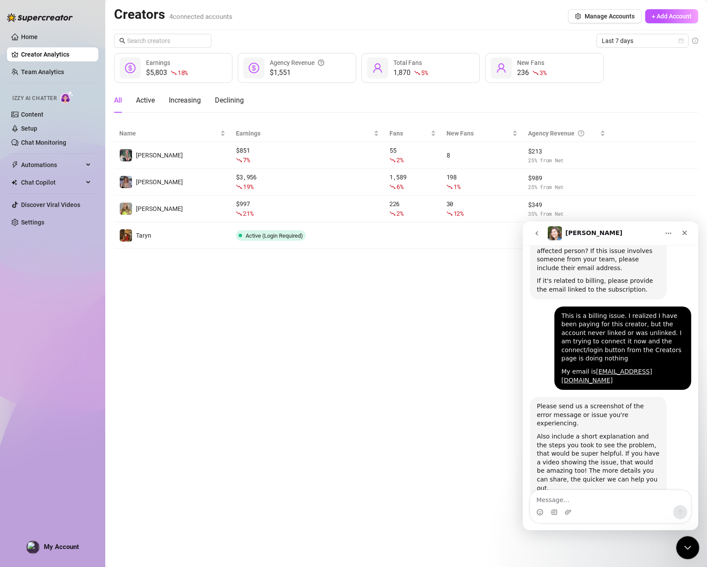
click at [684, 547] on icon "Close Intercom Messenger" at bounding box center [686, 546] width 11 height 11
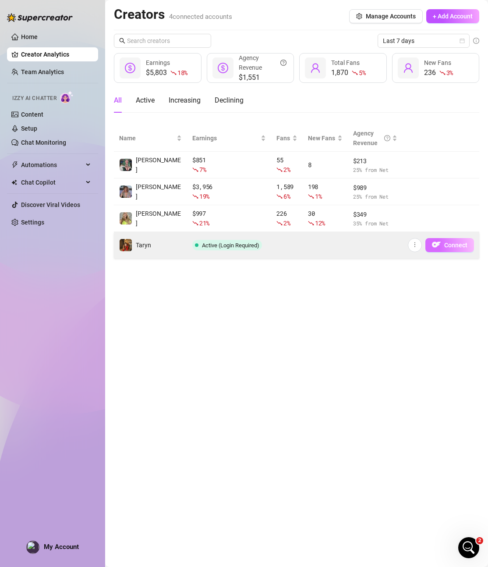
click at [446, 246] on span "Connect" at bounding box center [455, 245] width 23 height 7
click at [447, 245] on span "Connect" at bounding box center [455, 245] width 23 height 7
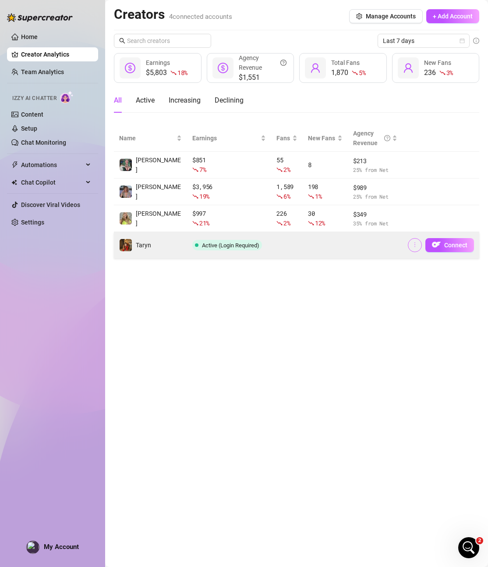
click at [415, 244] on icon "more" at bounding box center [415, 245] width 6 height 6
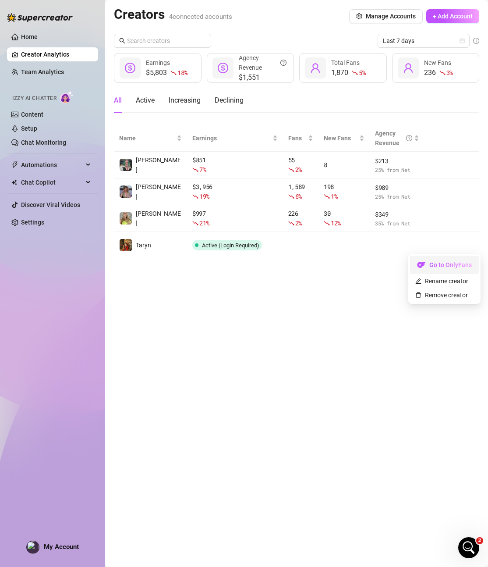
click at [435, 267] on link "Go to OnlyFans" at bounding box center [444, 266] width 69 height 7
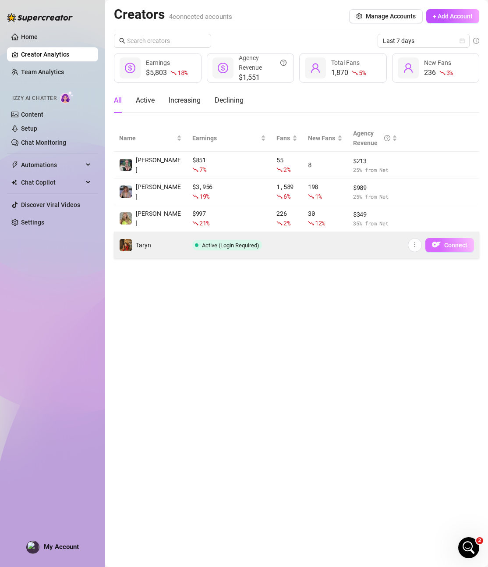
click at [441, 242] on img "button" at bounding box center [436, 244] width 9 height 9
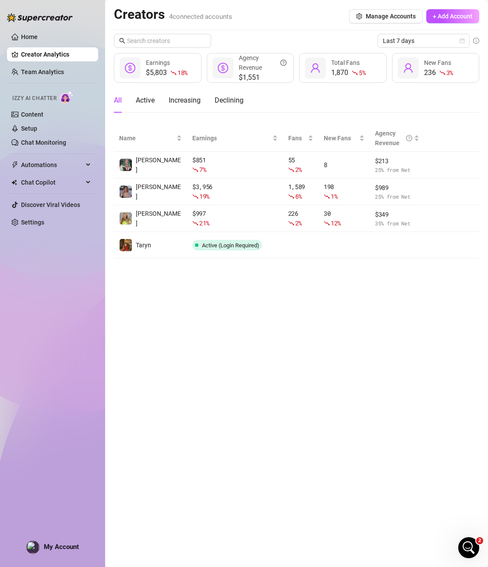
click at [335, 290] on main "Creators 4 connected accounts Manage Accounts + Add Account Last 7 days $5,803 …" at bounding box center [296, 283] width 383 height 567
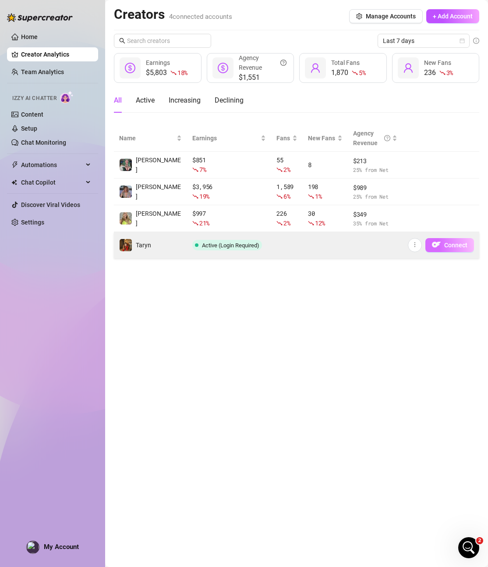
click at [454, 245] on span "Connect" at bounding box center [455, 245] width 23 height 7
click at [455, 245] on span "Connect" at bounding box center [455, 245] width 23 height 7
click at [455, 243] on span "Connect" at bounding box center [455, 245] width 23 height 7
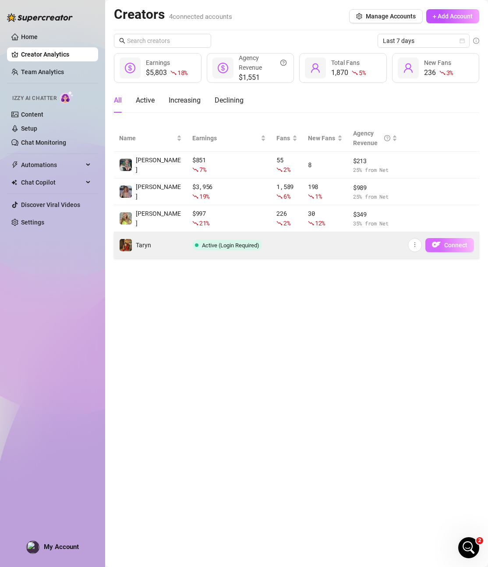
click at [444, 240] on button "Connect" at bounding box center [450, 245] width 49 height 14
click at [446, 242] on span "Connect" at bounding box center [455, 245] width 23 height 7
click at [455, 248] on span "Connect" at bounding box center [455, 245] width 23 height 7
click at [415, 246] on icon "more" at bounding box center [415, 245] width 6 height 6
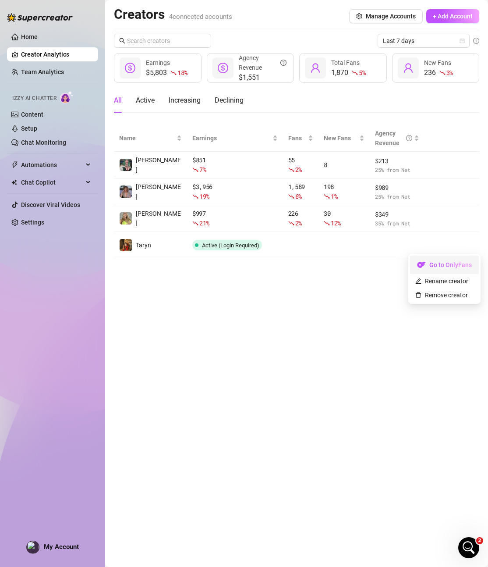
click at [434, 263] on link "Go to OnlyFans" at bounding box center [444, 266] width 69 height 7
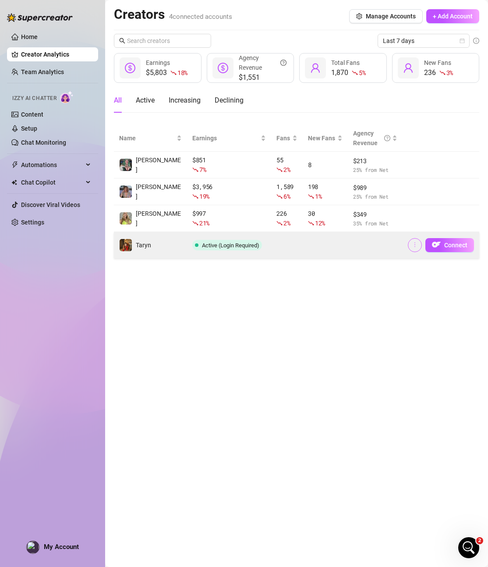
click at [414, 245] on icon "more" at bounding box center [415, 245] width 6 height 6
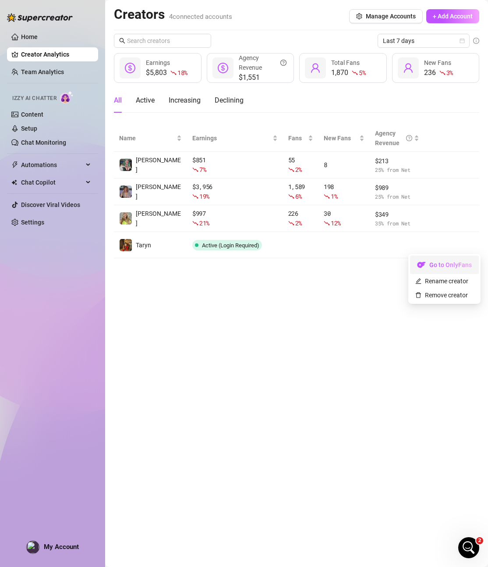
click at [429, 263] on link "Go to OnlyFans" at bounding box center [444, 266] width 69 height 7
click at [475, 547] on div "Open Intercom Messenger" at bounding box center [467, 546] width 29 height 29
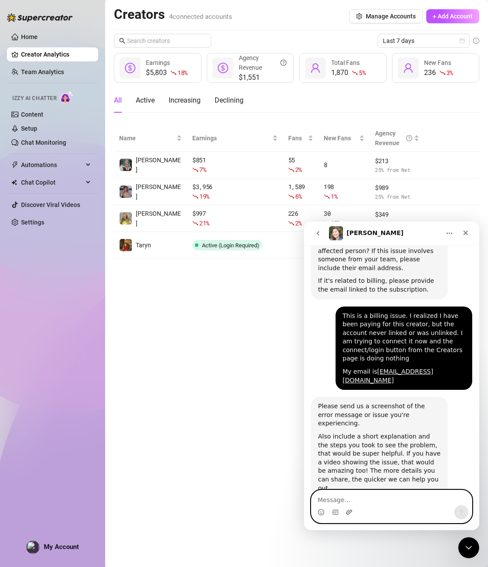
click at [348, 511] on icon "Upload attachment" at bounding box center [349, 511] width 7 height 7
click at [462, 544] on icon "Close Intercom Messenger" at bounding box center [467, 546] width 11 height 11
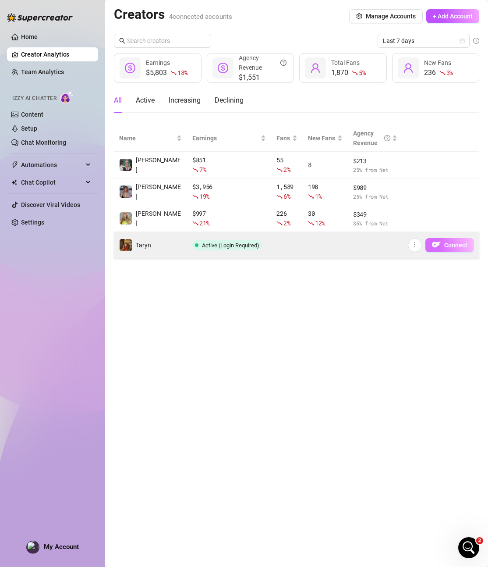
click at [449, 245] on span "Connect" at bounding box center [455, 245] width 23 height 7
click at [448, 245] on span "Connect" at bounding box center [455, 245] width 23 height 7
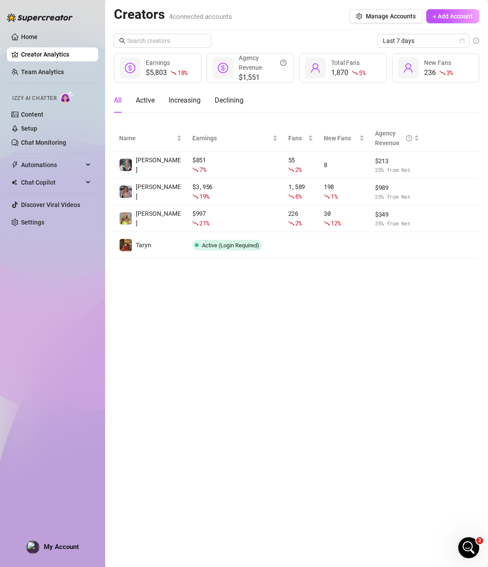
click at [0, 0] on span "Connect" at bounding box center [0, 0] width 0 height 0
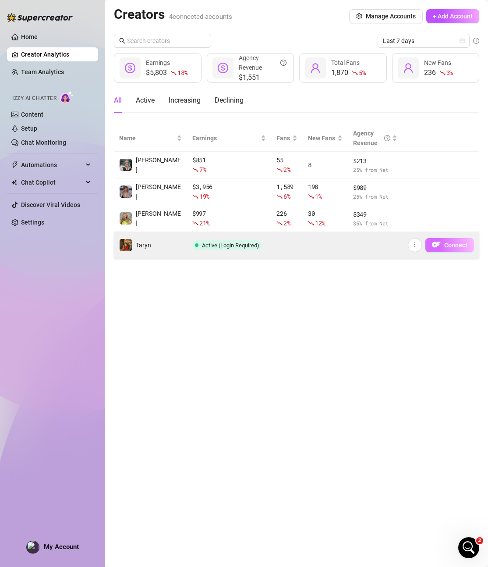
click at [454, 243] on span "Connect" at bounding box center [455, 245] width 23 height 7
click at [412, 244] on icon "more" at bounding box center [415, 245] width 6 height 6
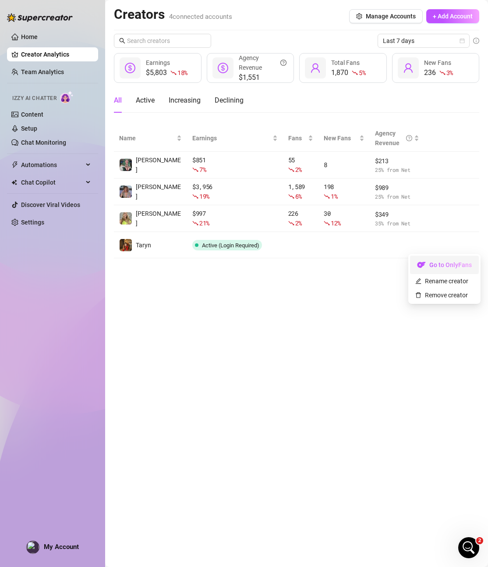
click at [431, 265] on link "Go to OnlyFans" at bounding box center [444, 266] width 69 height 7
click at [431, 265] on main "Creators 4 connected accounts Manage Accounts + Add Account Last 7 days $5,803 …" at bounding box center [296, 283] width 383 height 567
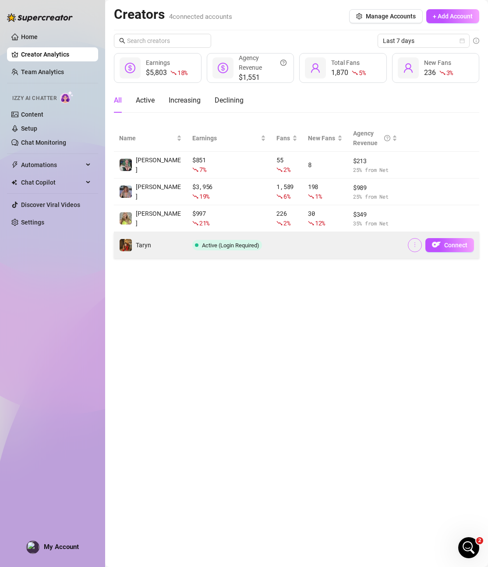
click at [416, 245] on icon "more" at bounding box center [415, 245] width 6 height 6
click at [439, 246] on img "button" at bounding box center [436, 244] width 9 height 9
click at [416, 248] on span "button" at bounding box center [415, 245] width 6 height 7
click at [441, 245] on img "button" at bounding box center [436, 244] width 9 height 9
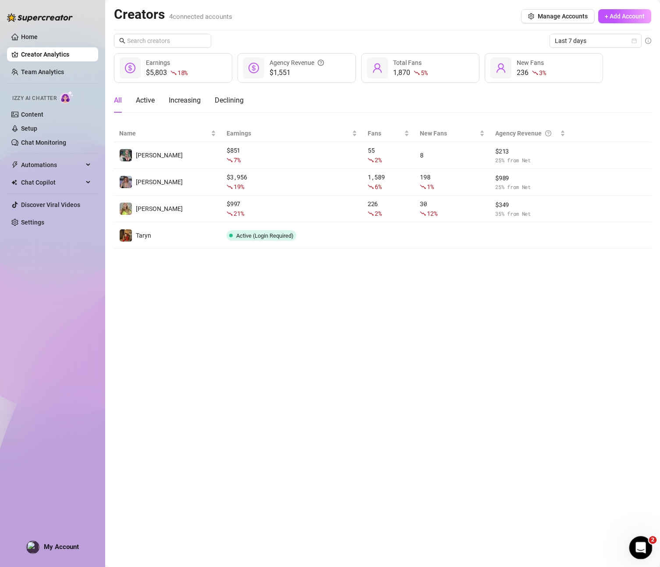
click at [647, 544] on div "Open Intercom Messenger" at bounding box center [639, 546] width 29 height 29
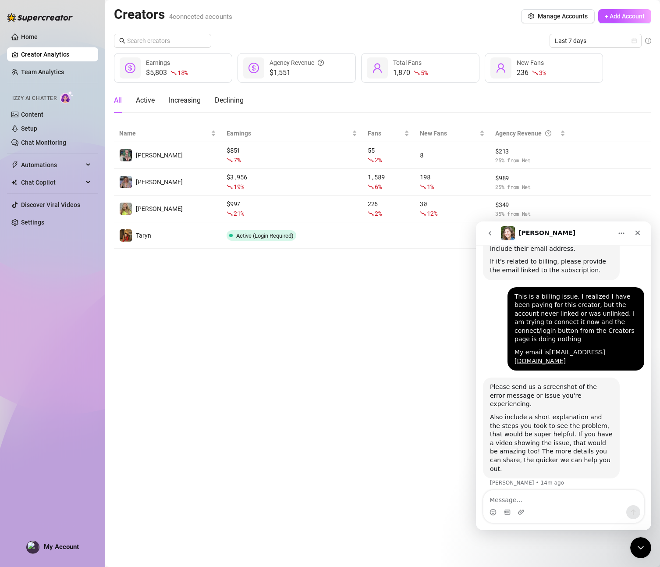
scroll to position [257, 0]
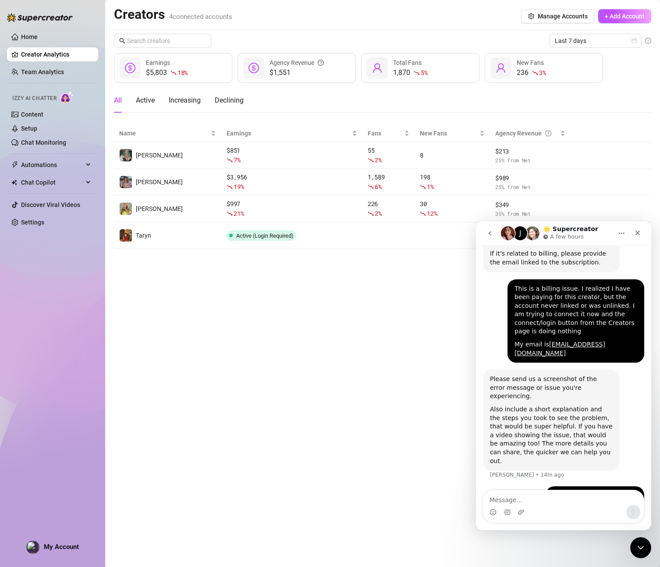
click at [323, 333] on main "Creators 4 connected accounts Manage Accounts + Add Account Last 7 days $5,803 …" at bounding box center [382, 283] width 555 height 567
click at [310, 294] on main "Creators 4 connected accounts Manage Accounts + Add Account Last 7 days $5,803 …" at bounding box center [382, 283] width 555 height 567
click at [185, 303] on main "Creators 4 connected accounts Manage Accounts + Add Account Last 7 days $5,803 …" at bounding box center [382, 283] width 555 height 567
